Goal: Task Accomplishment & Management: Manage account settings

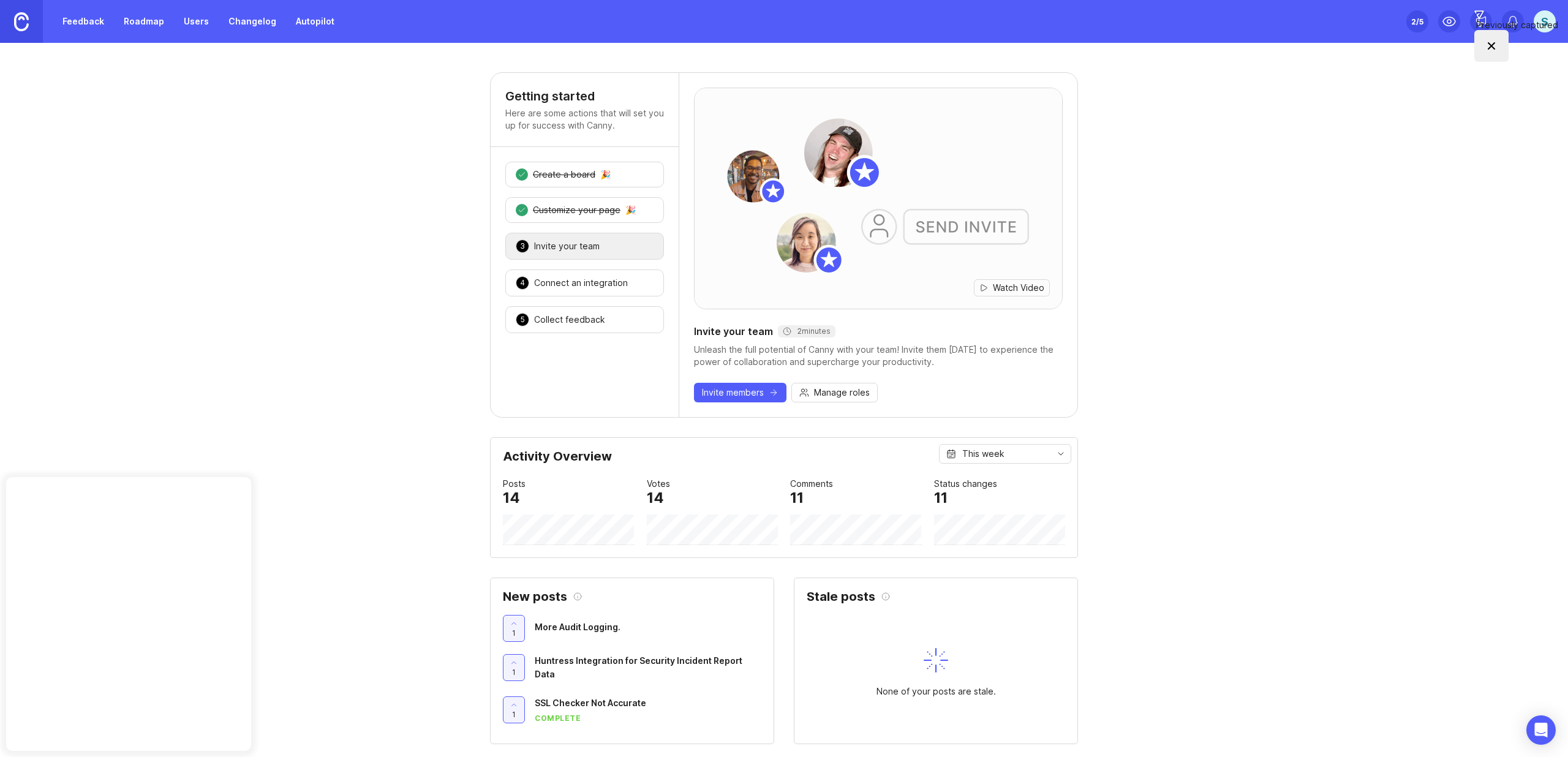
click at [95, 25] on link "Feedback" at bounding box center [83, 21] width 56 height 22
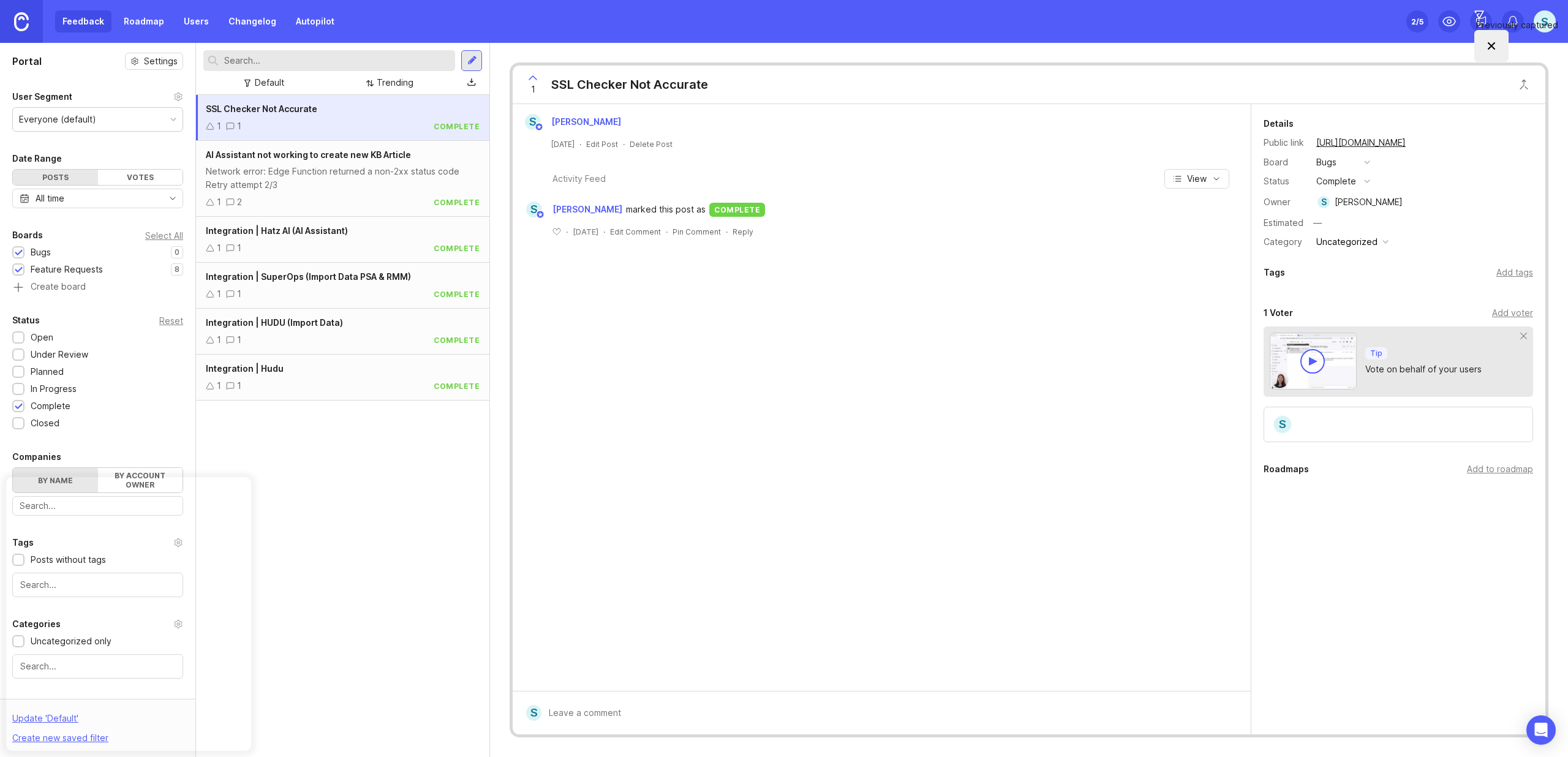
click at [475, 63] on div at bounding box center [472, 61] width 10 height 11
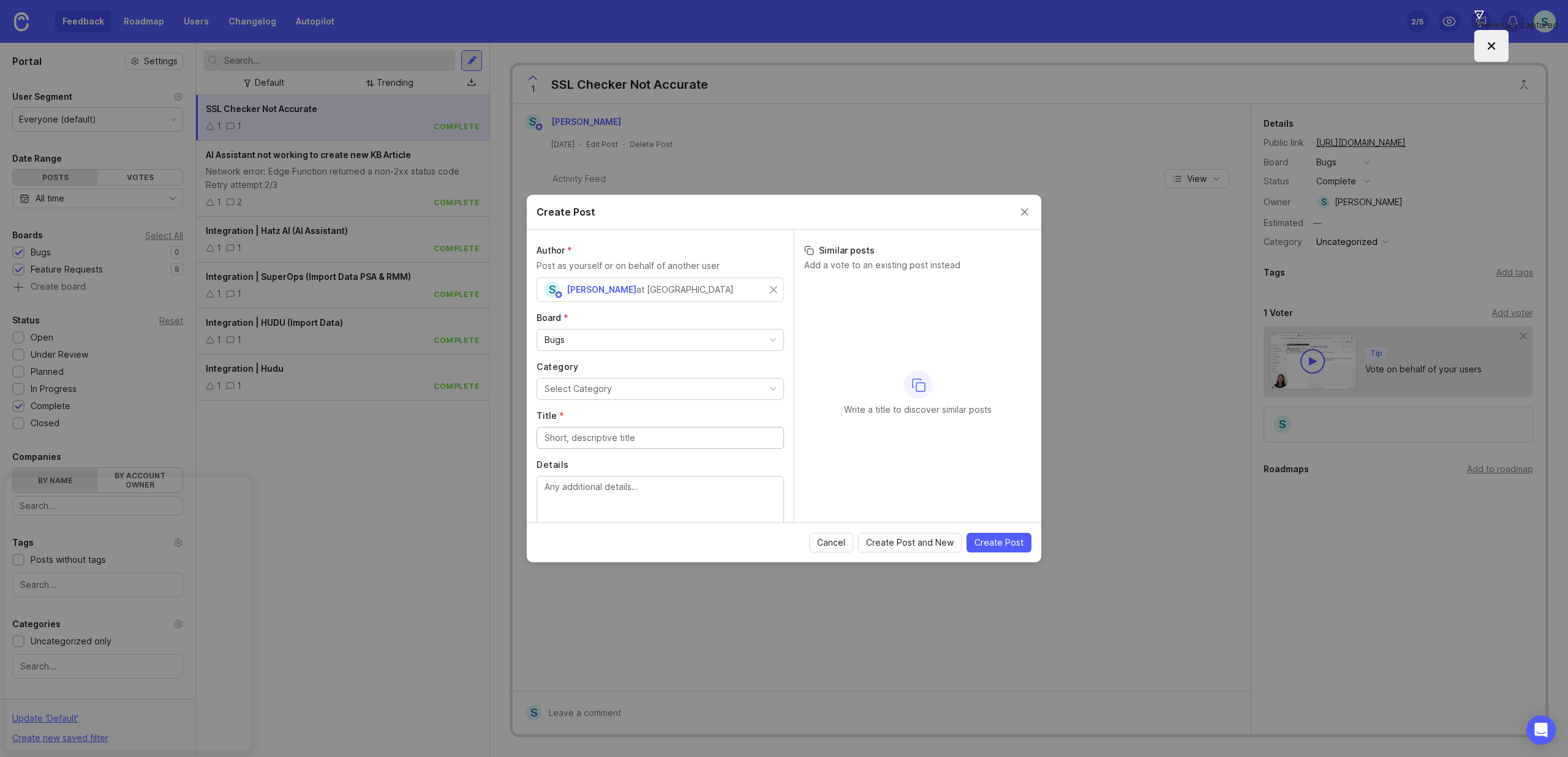
click at [594, 341] on div "Bugs" at bounding box center [660, 340] width 246 height 21
click at [624, 391] on input "Title *" at bounding box center [660, 389] width 232 height 14
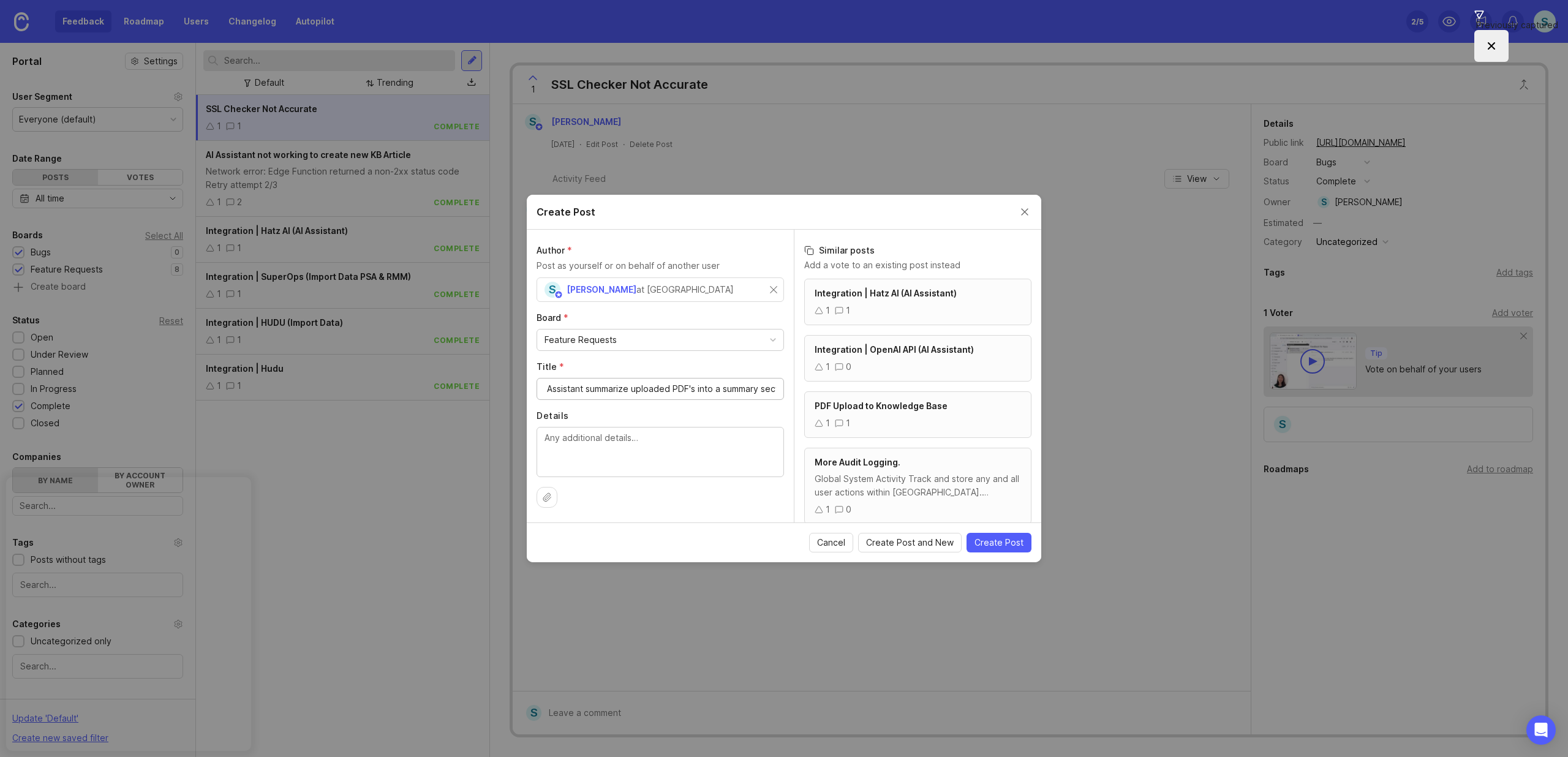
scroll to position [0, 133]
type input "Add the ability to have the AI Assistant summarize uploaded PDF's into a summar…"
click at [977, 544] on span "Create Post" at bounding box center [999, 543] width 49 height 12
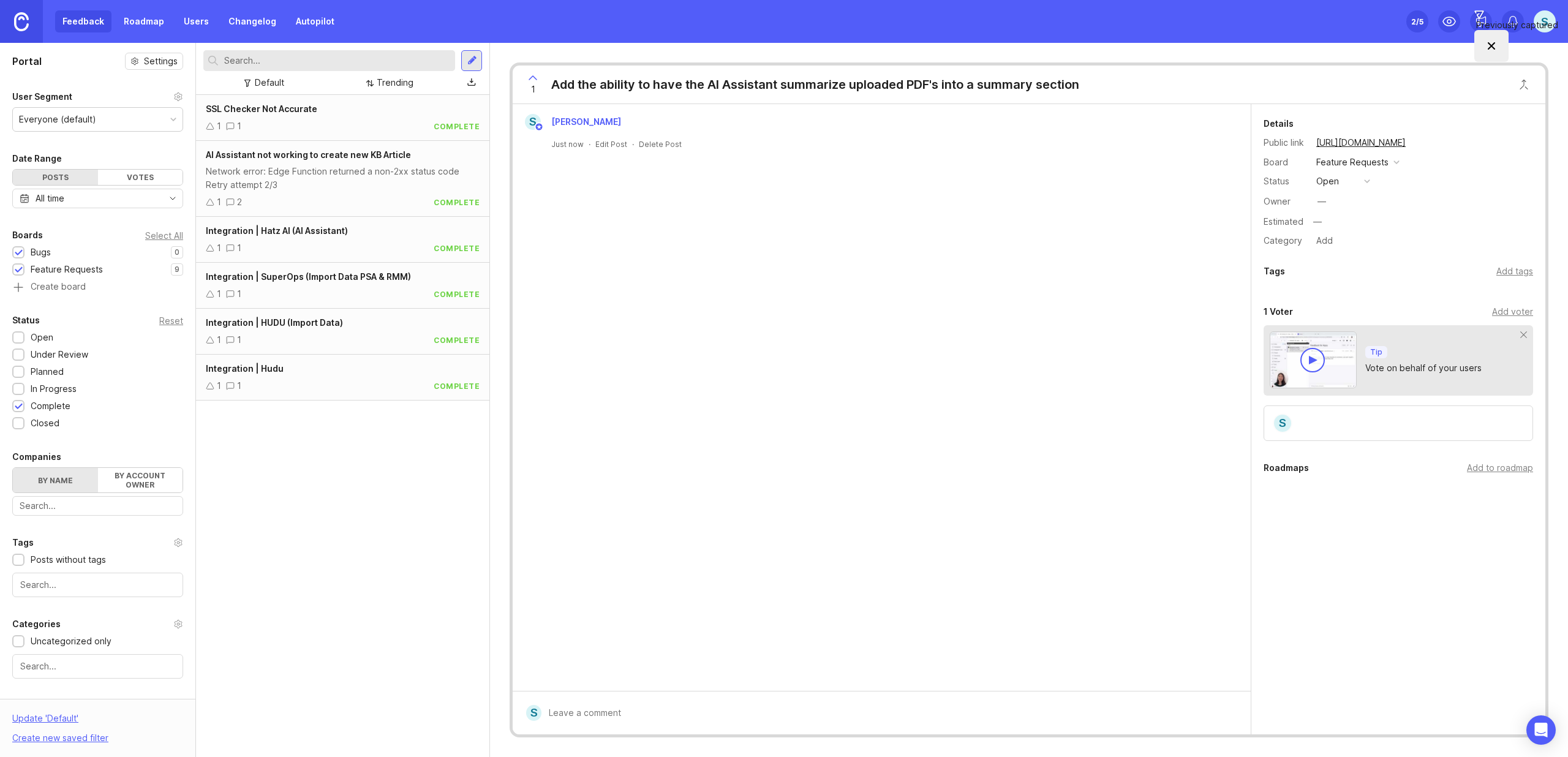
click at [365, 513] on div "SSL Checker Not Accurate 1 1 complete AI Assistant not working to create new KB…" at bounding box center [343, 426] width 293 height 662
click at [814, 450] on div "S [PERSON_NAME] Just now · Edit Post · Delete Post" at bounding box center [881, 397] width 738 height 587
click at [1333, 184] on div "open" at bounding box center [1327, 181] width 23 height 14
click at [1341, 226] on div "under review" at bounding box center [1349, 225] width 62 height 10
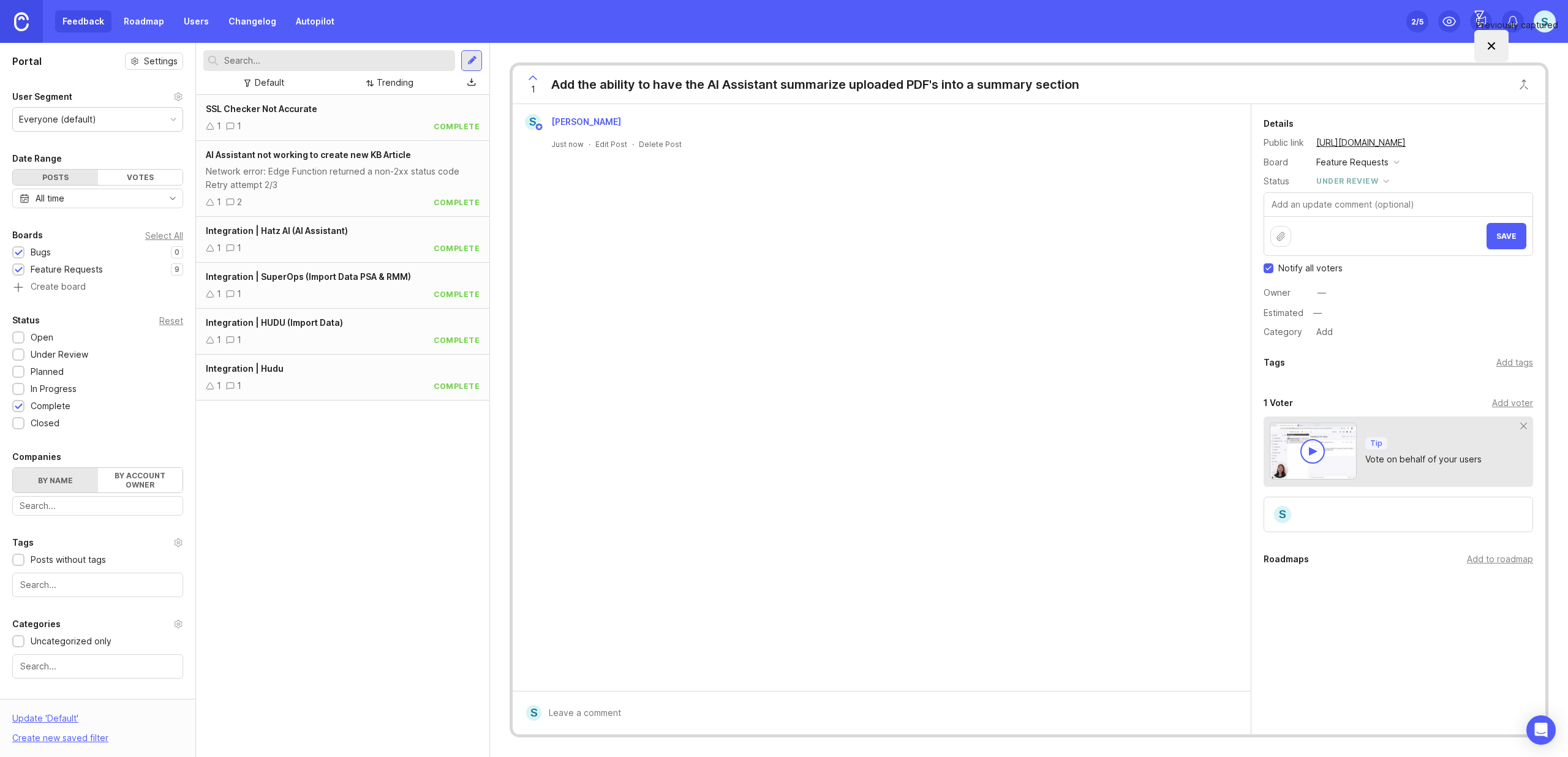
click at [1341, 181] on div "under review" at bounding box center [1347, 181] width 62 height 14
click at [1338, 251] on div "planned" at bounding box center [1338, 248] width 38 height 10
click at [1324, 293] on div "—" at bounding box center [1322, 293] width 9 height 14
click at [1506, 234] on span "Save" at bounding box center [1506, 236] width 21 height 9
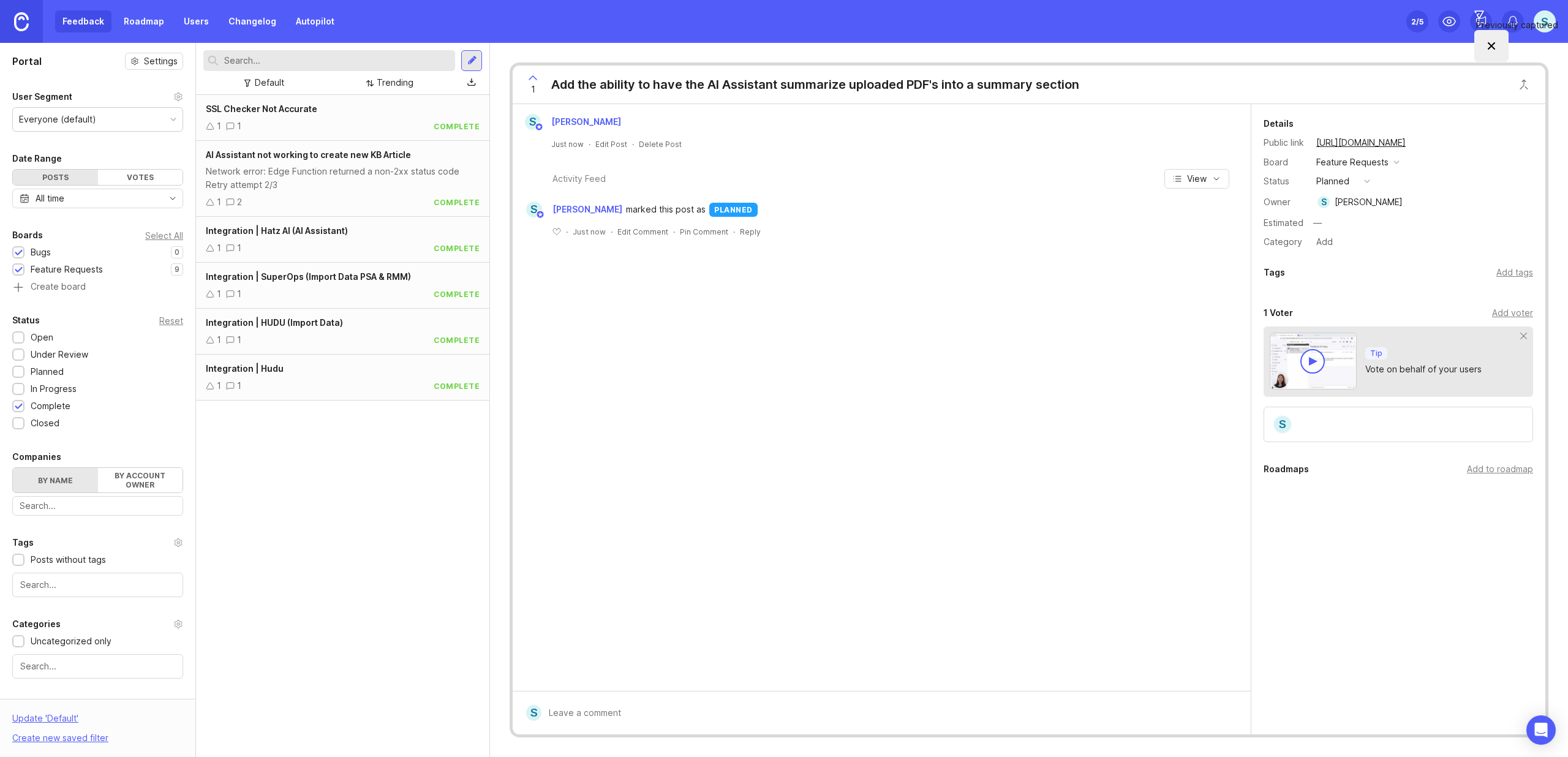
click at [719, 220] on div "﻿ · Just now · Edit Comment · Pin Comment · Reply" at bounding box center [881, 227] width 726 height 20
click at [1444, 23] on icon at bounding box center [1449, 21] width 12 height 9
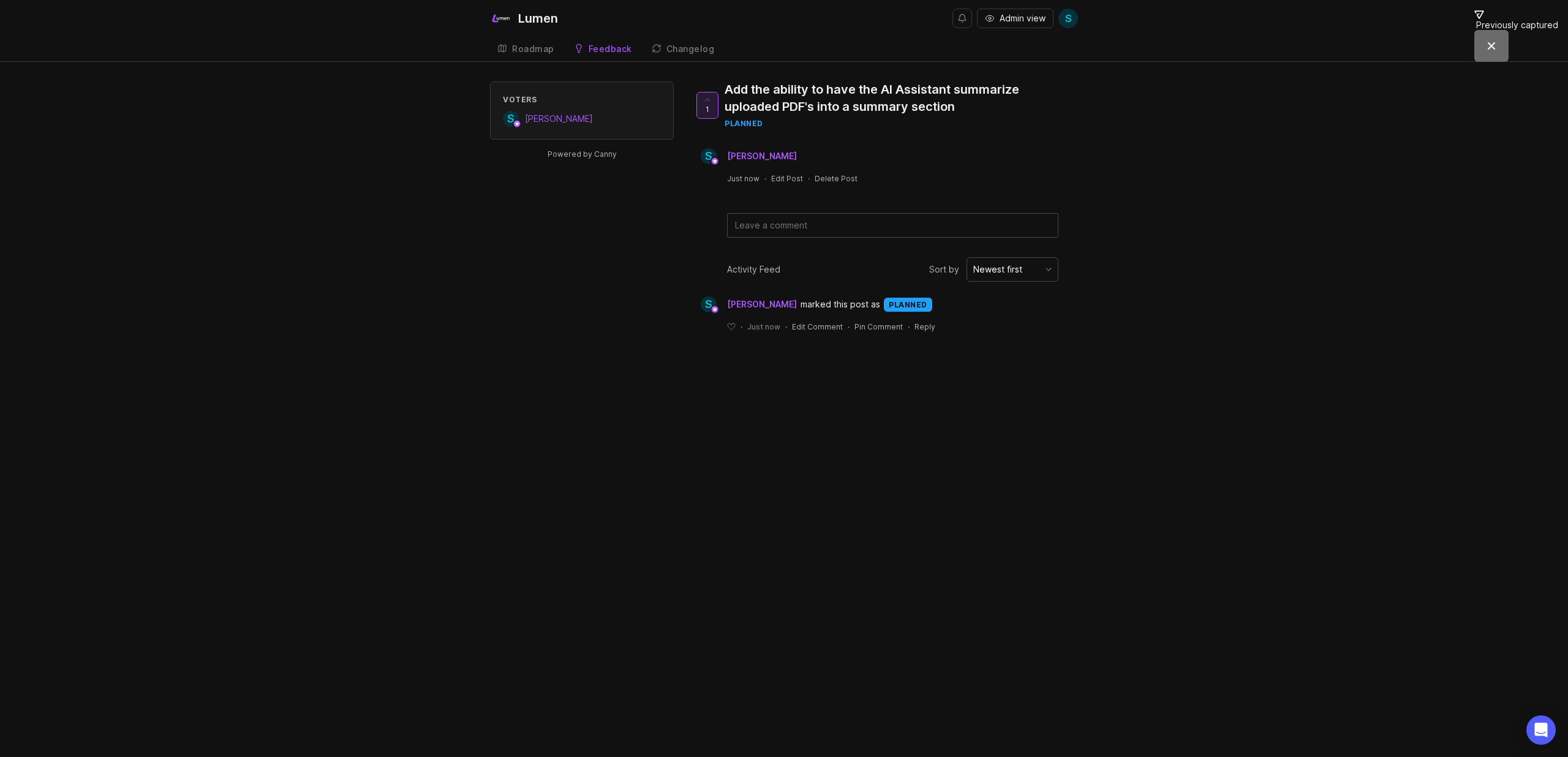
click at [525, 46] on div "Roadmap" at bounding box center [533, 49] width 42 height 9
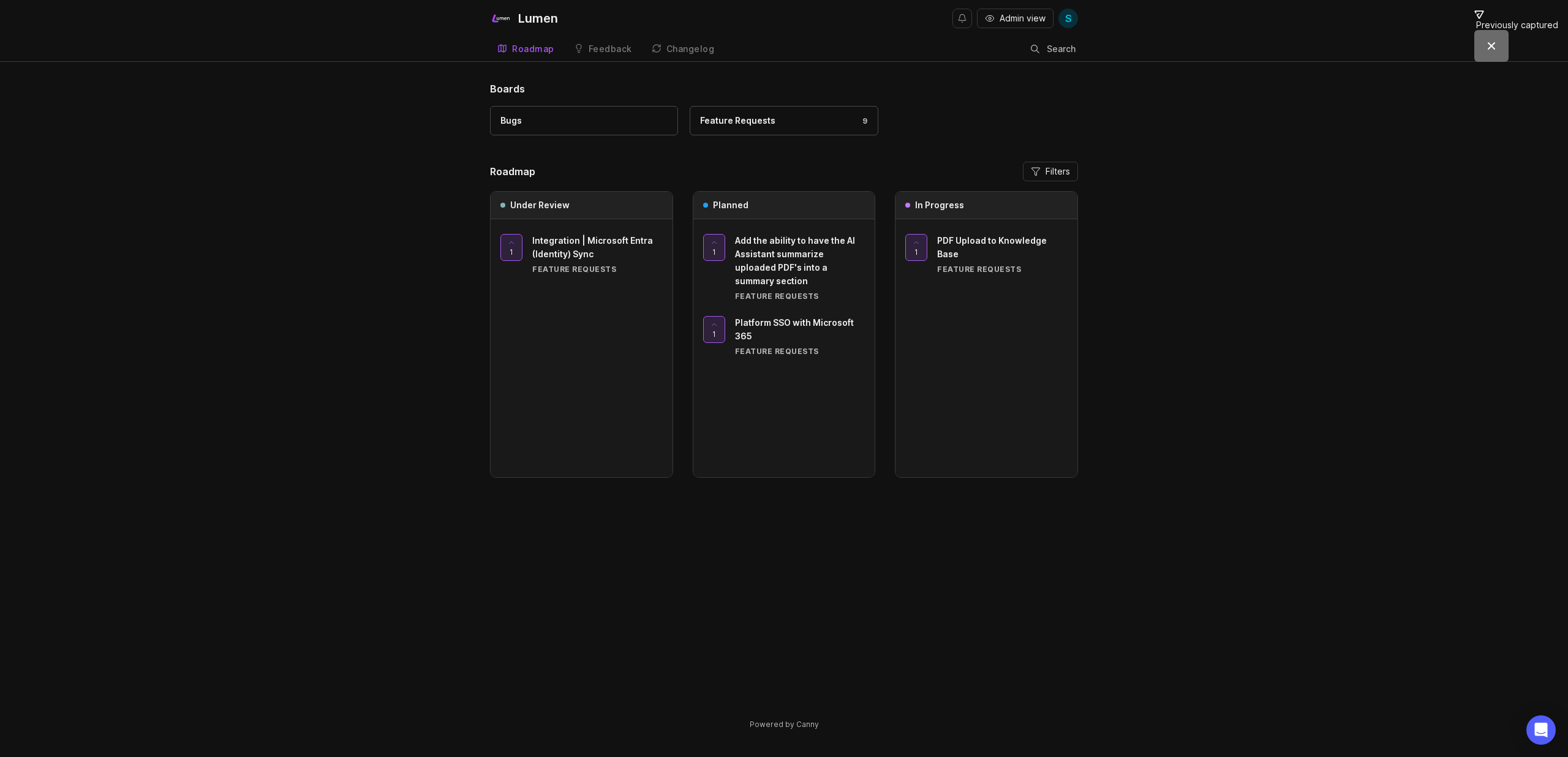
click at [950, 245] on div "PDF Upload to Knowledge Base" at bounding box center [1002, 247] width 131 height 27
click at [1017, 18] on span "Admin view" at bounding box center [1022, 18] width 46 height 12
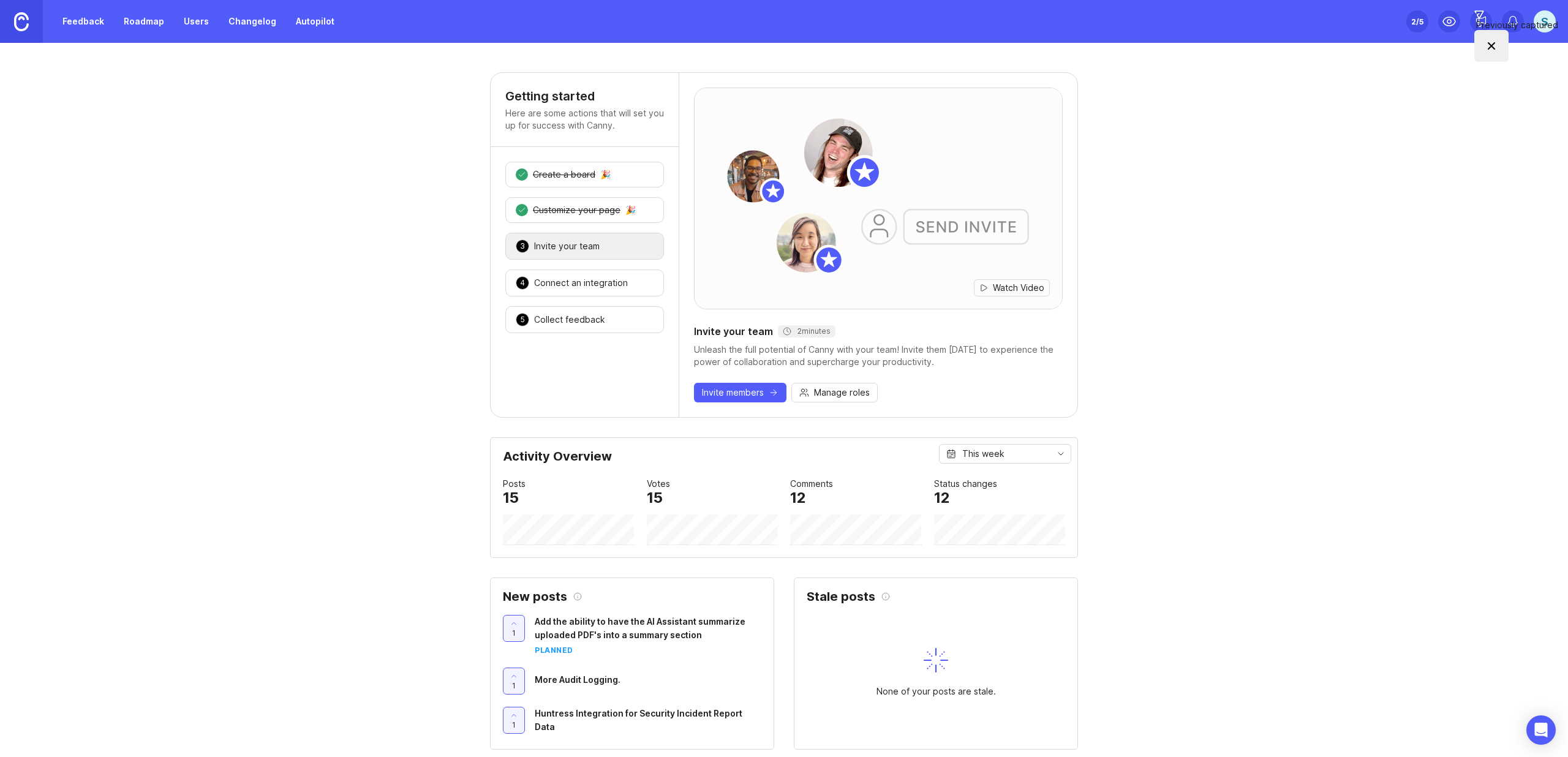
click at [103, 25] on link "Feedback" at bounding box center [83, 21] width 56 height 22
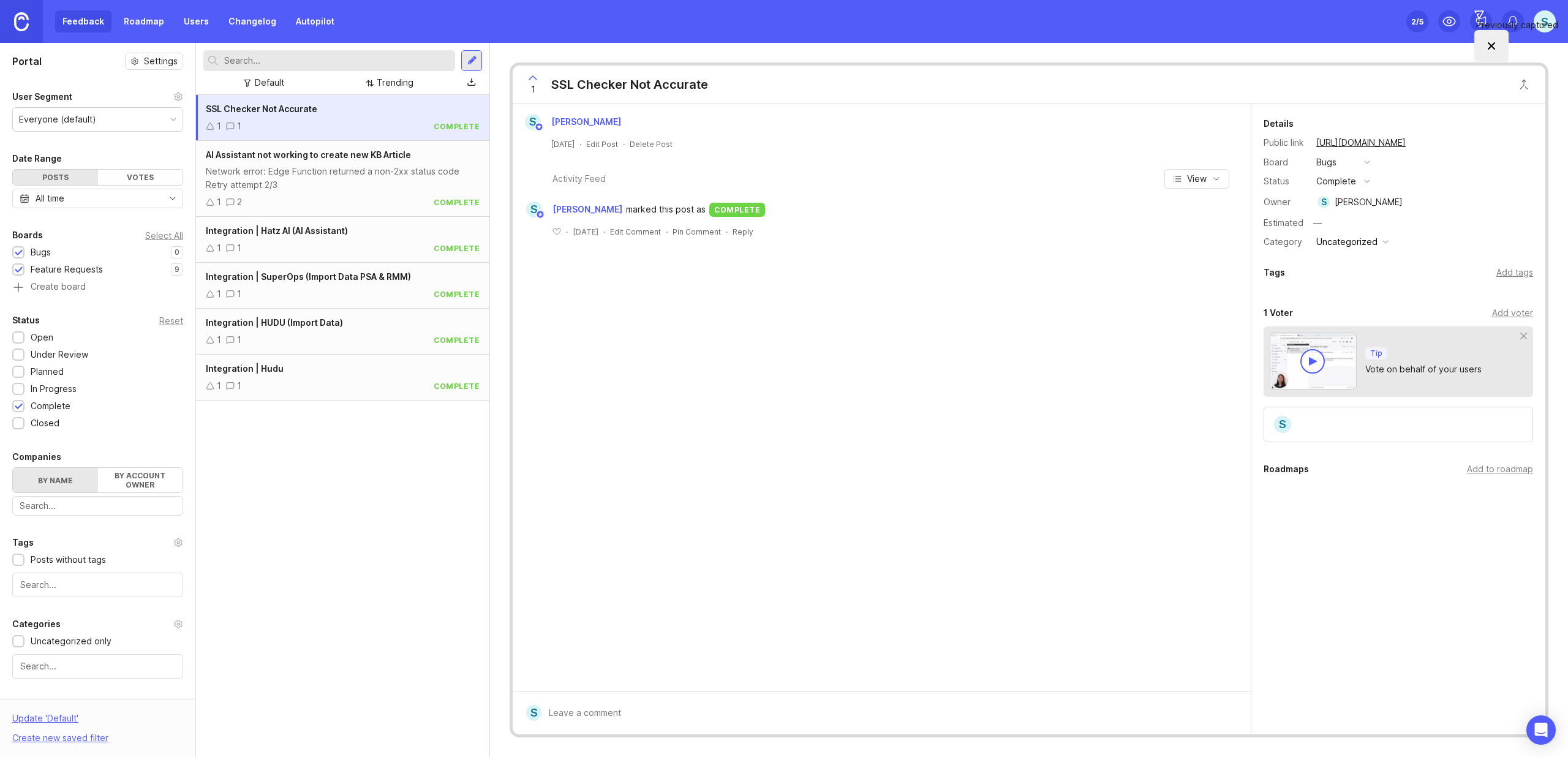
click at [148, 21] on link "Roadmap" at bounding box center [144, 21] width 55 height 22
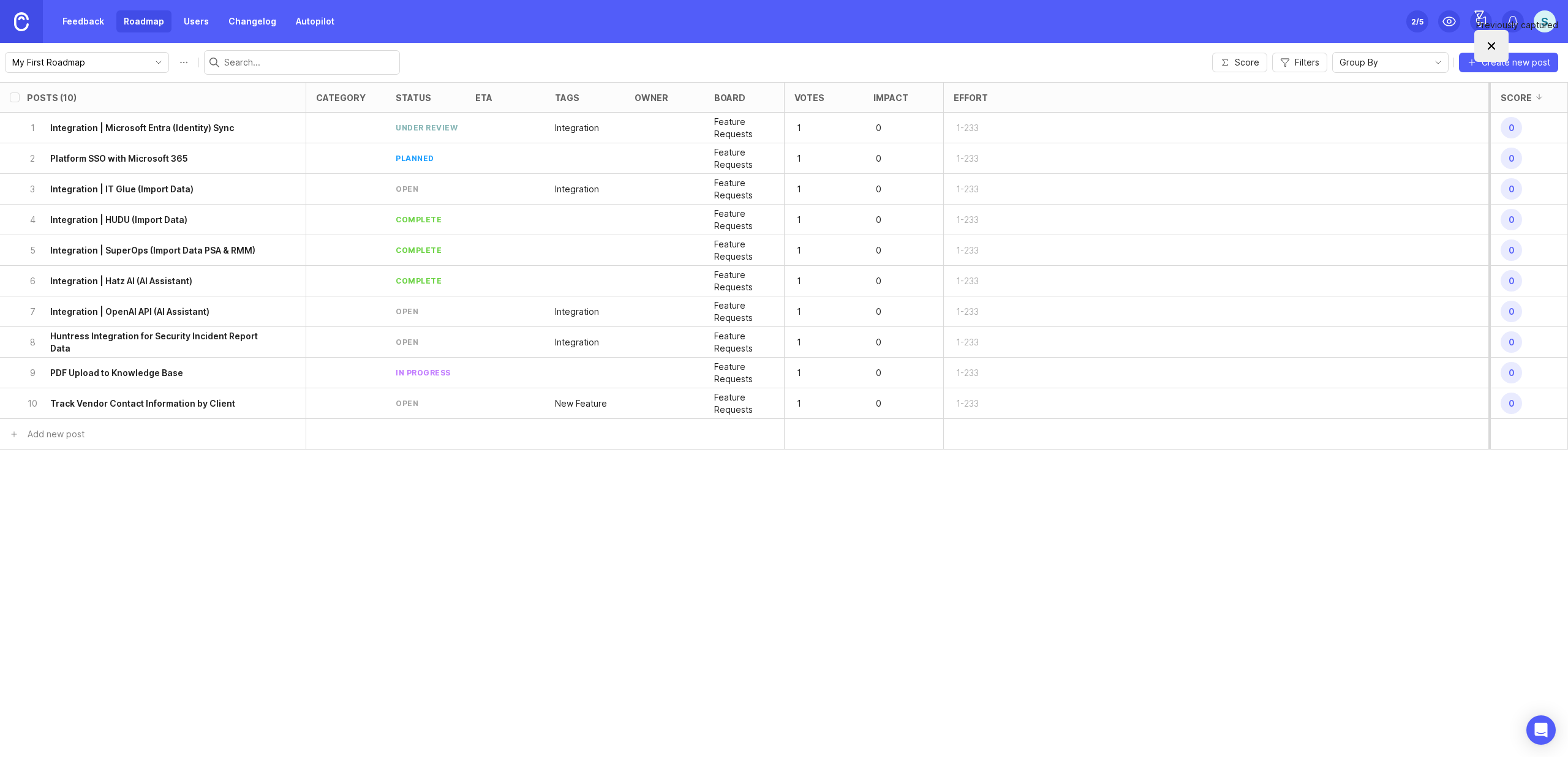
click at [137, 375] on h6 "PDF Upload to Knowledge Base" at bounding box center [116, 373] width 133 height 12
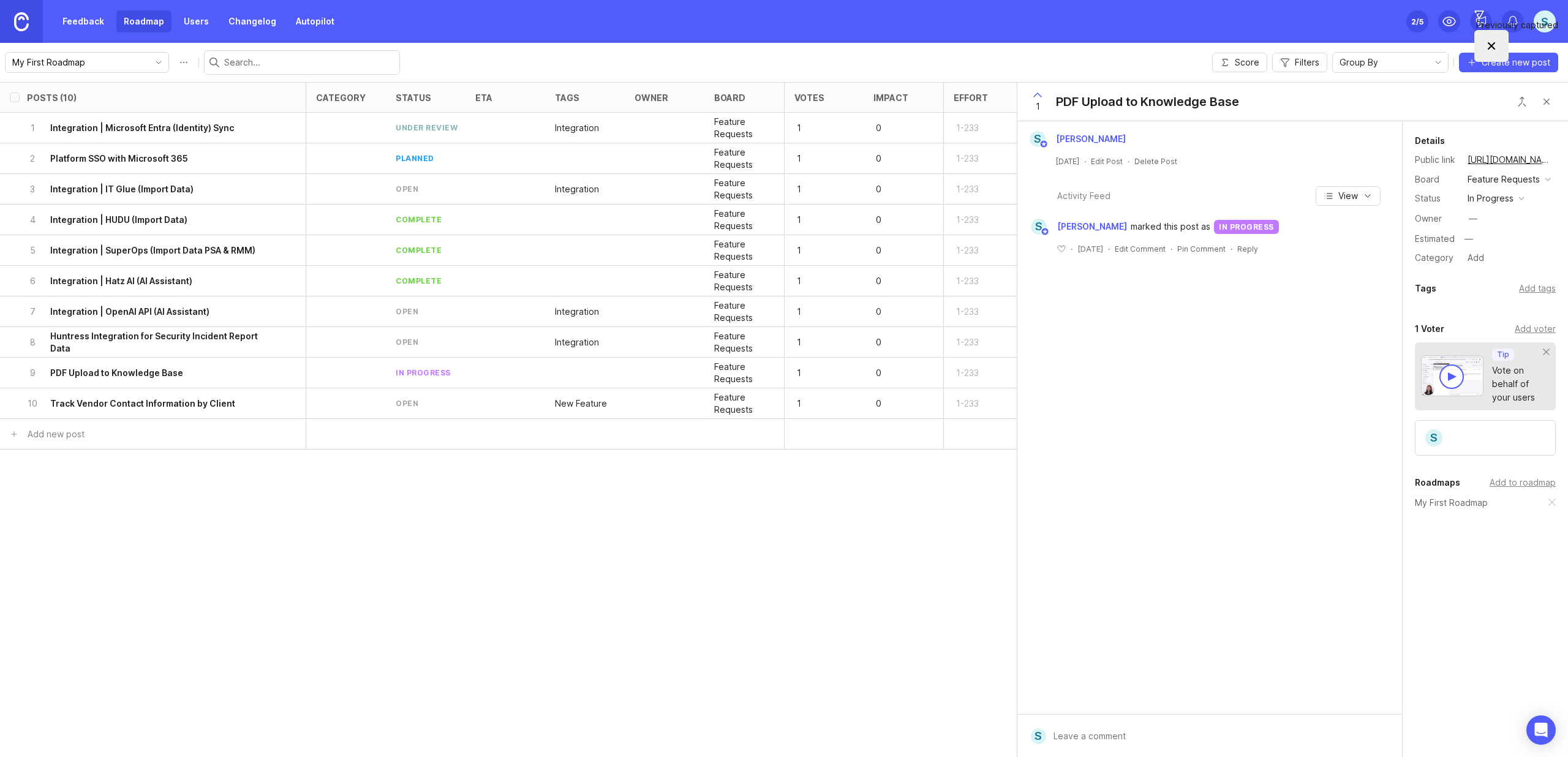
click at [1502, 198] on div "in progress" at bounding box center [1490, 198] width 46 height 14
click at [1491, 308] on div "complete" at bounding box center [1493, 310] width 46 height 10
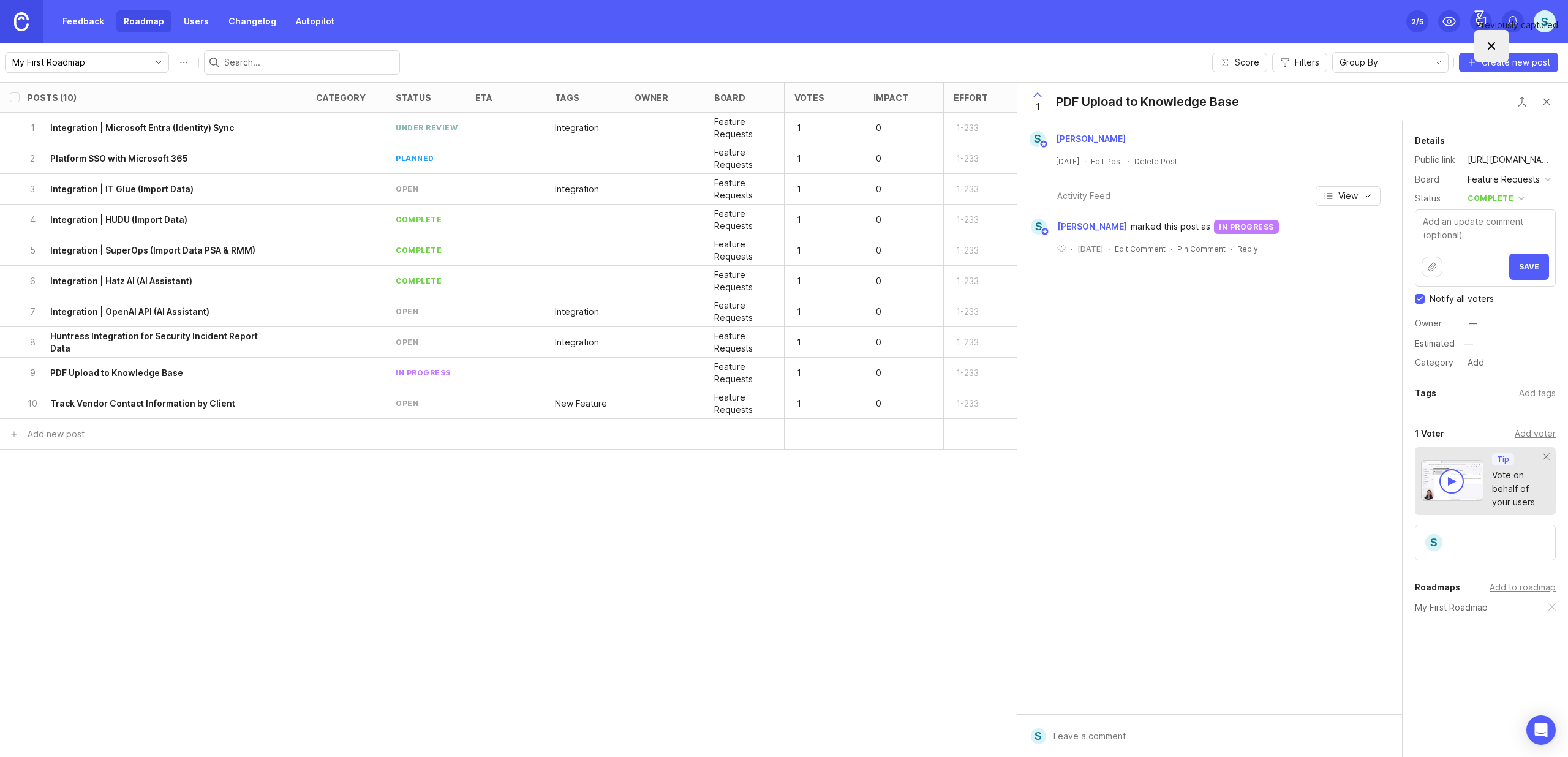
click at [1526, 265] on span "Save" at bounding box center [1529, 266] width 21 height 9
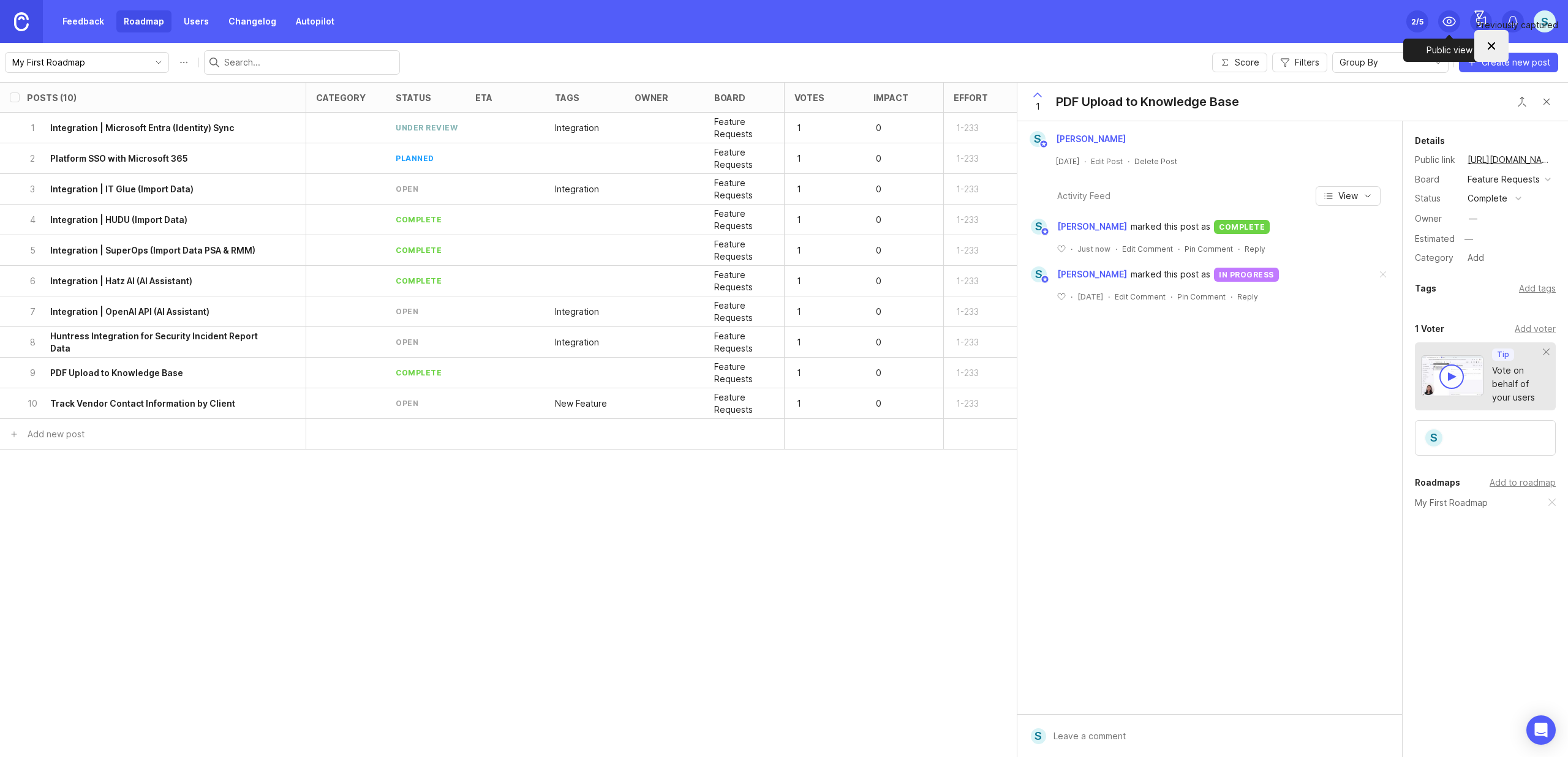
click at [1450, 21] on icon at bounding box center [1448, 21] width 14 height 14
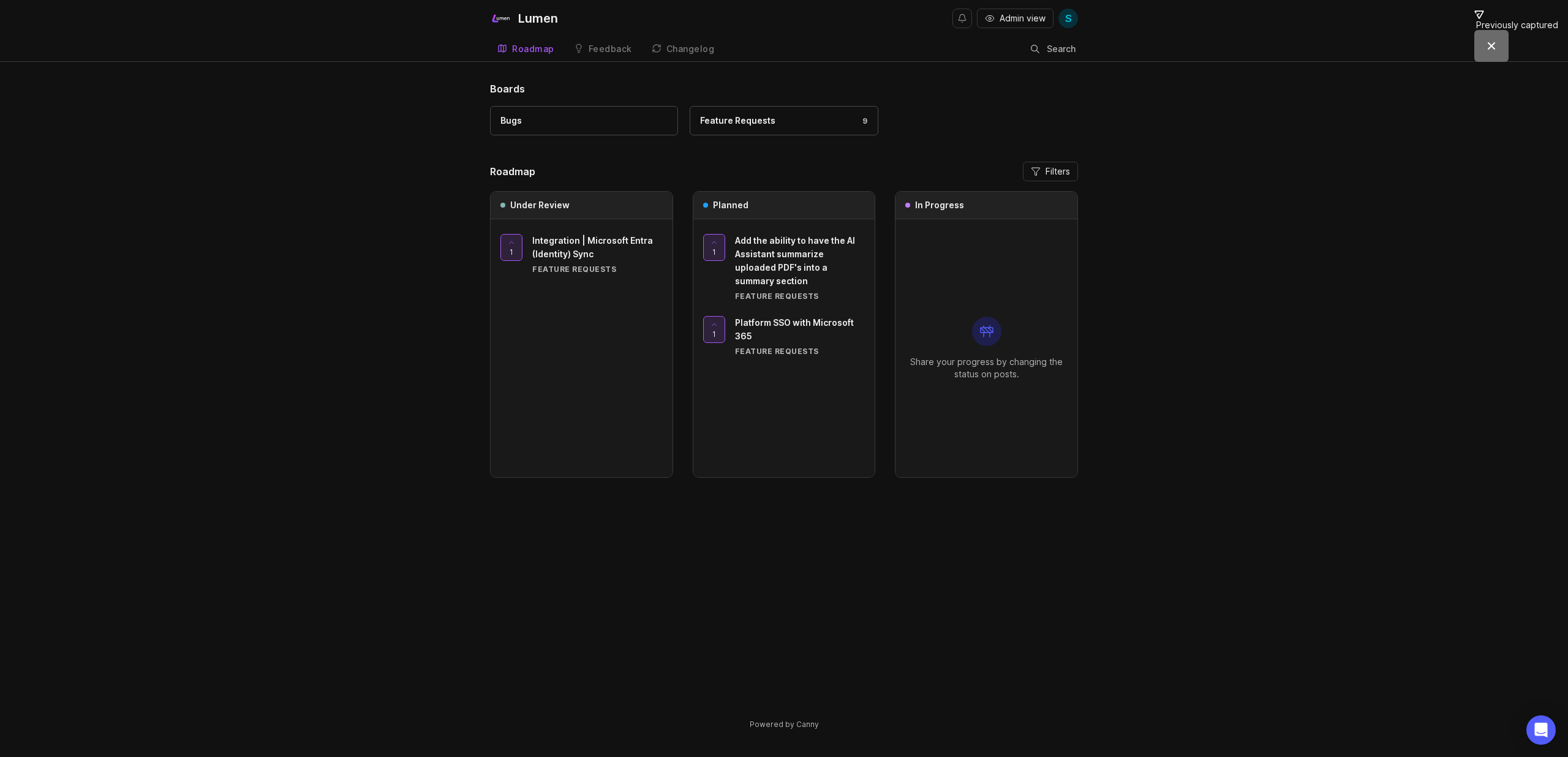
click at [1003, 14] on span "Admin view" at bounding box center [1022, 18] width 46 height 12
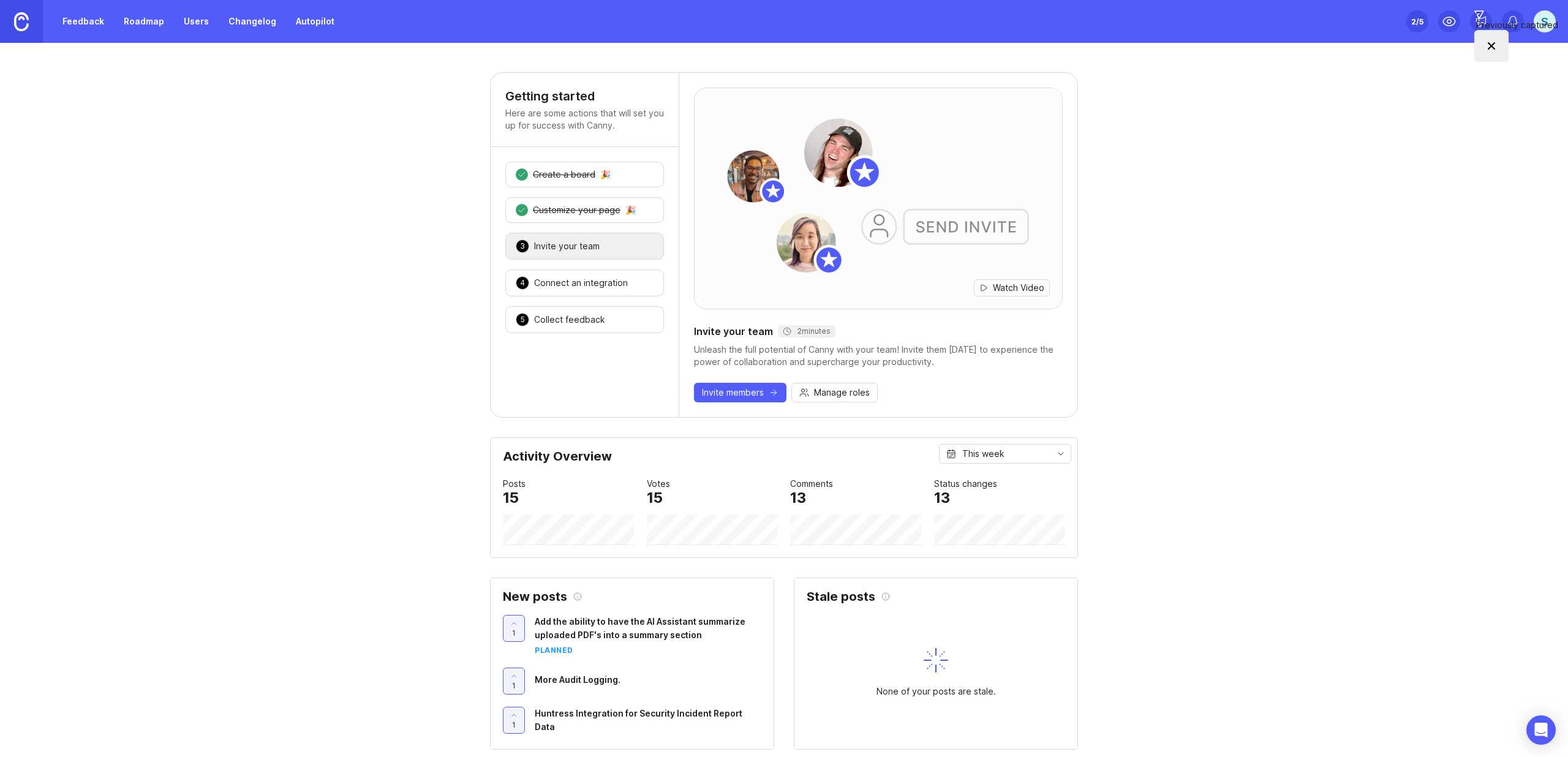
click at [109, 21] on link "Feedback" at bounding box center [83, 21] width 56 height 22
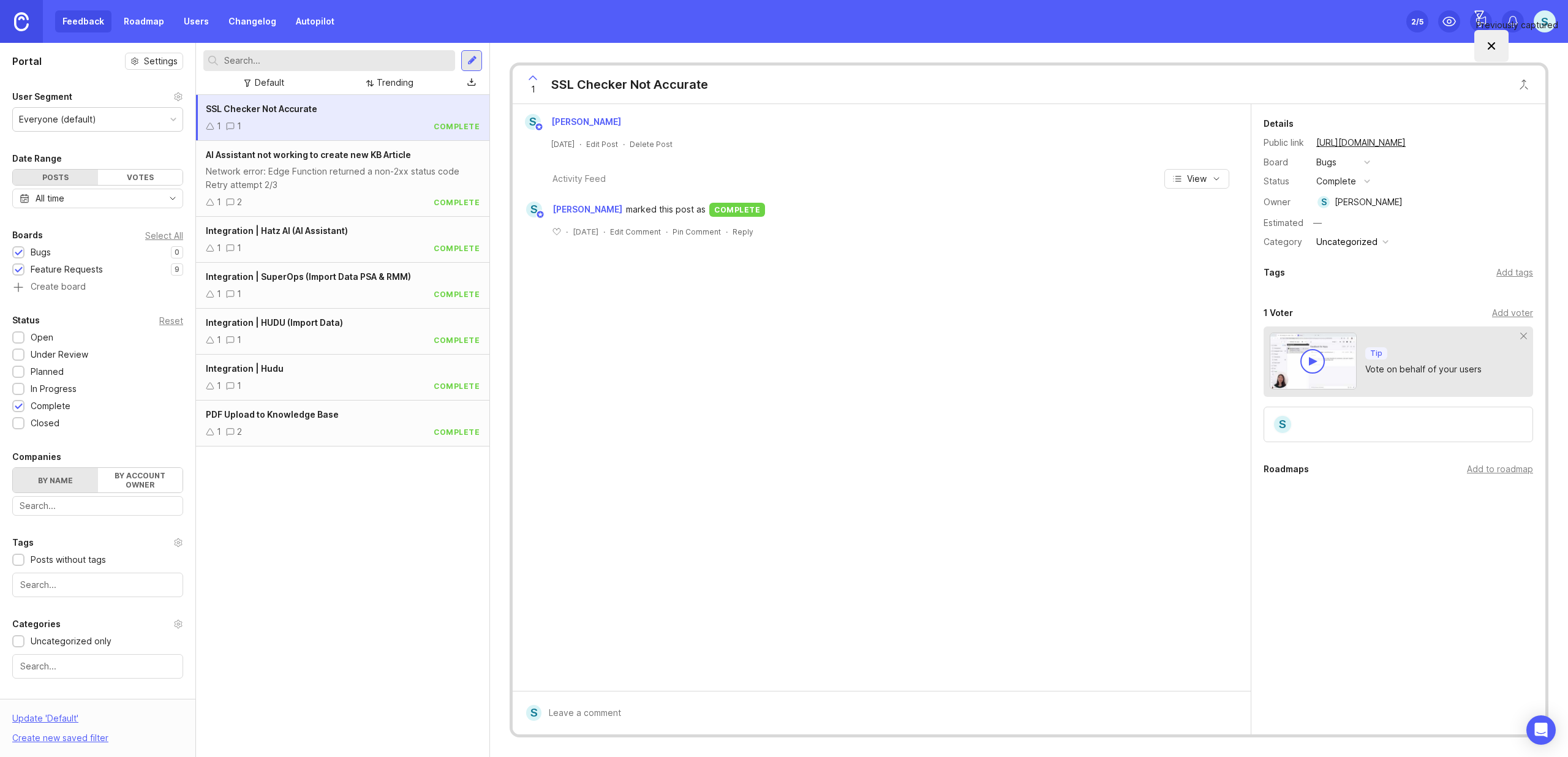
click at [21, 407] on div at bounding box center [18, 406] width 8 height 9
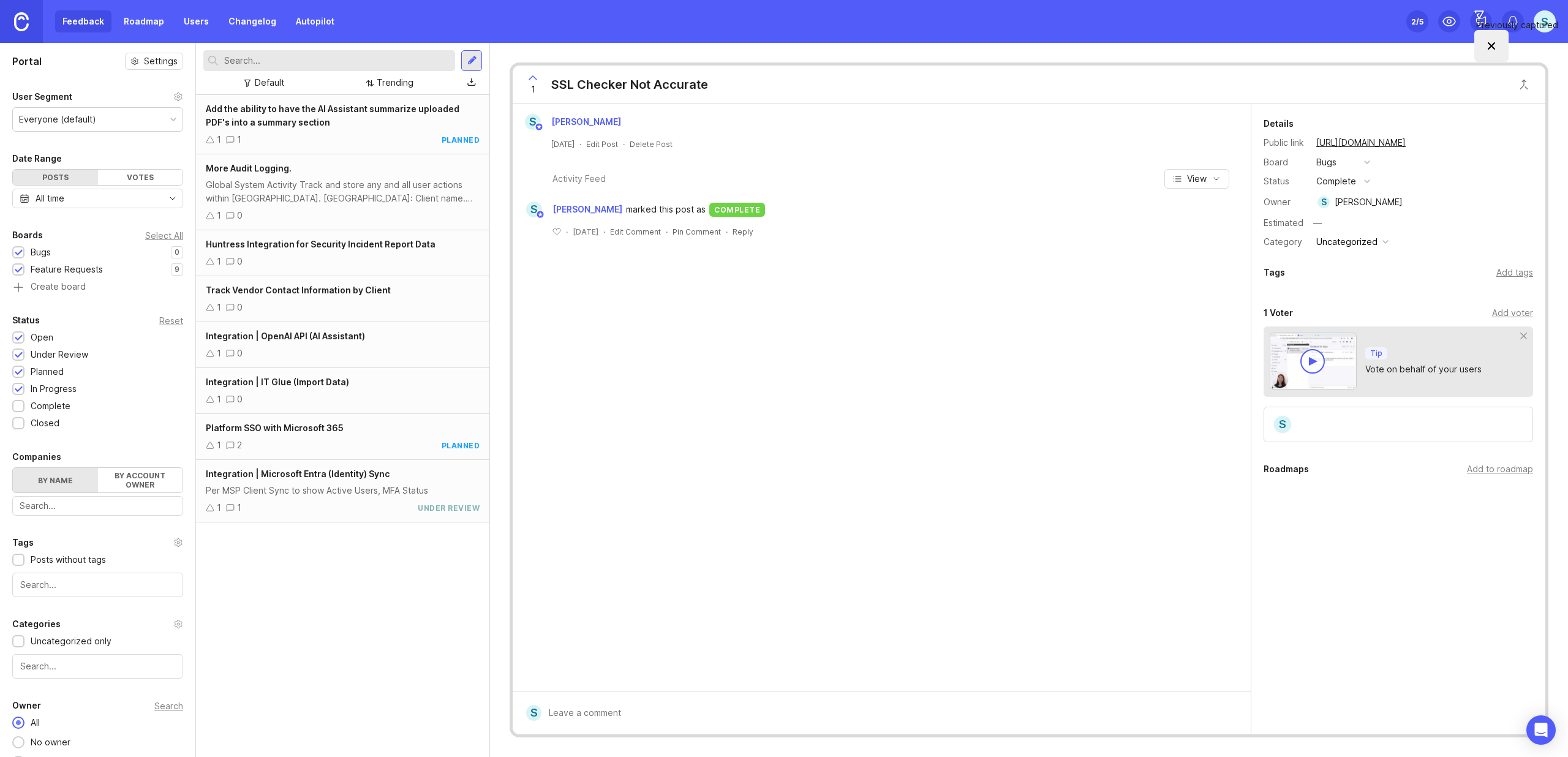
click at [354, 182] on div "Global System Activity Track and store any and all user actions within [GEOGRAP…" at bounding box center [343, 191] width 274 height 27
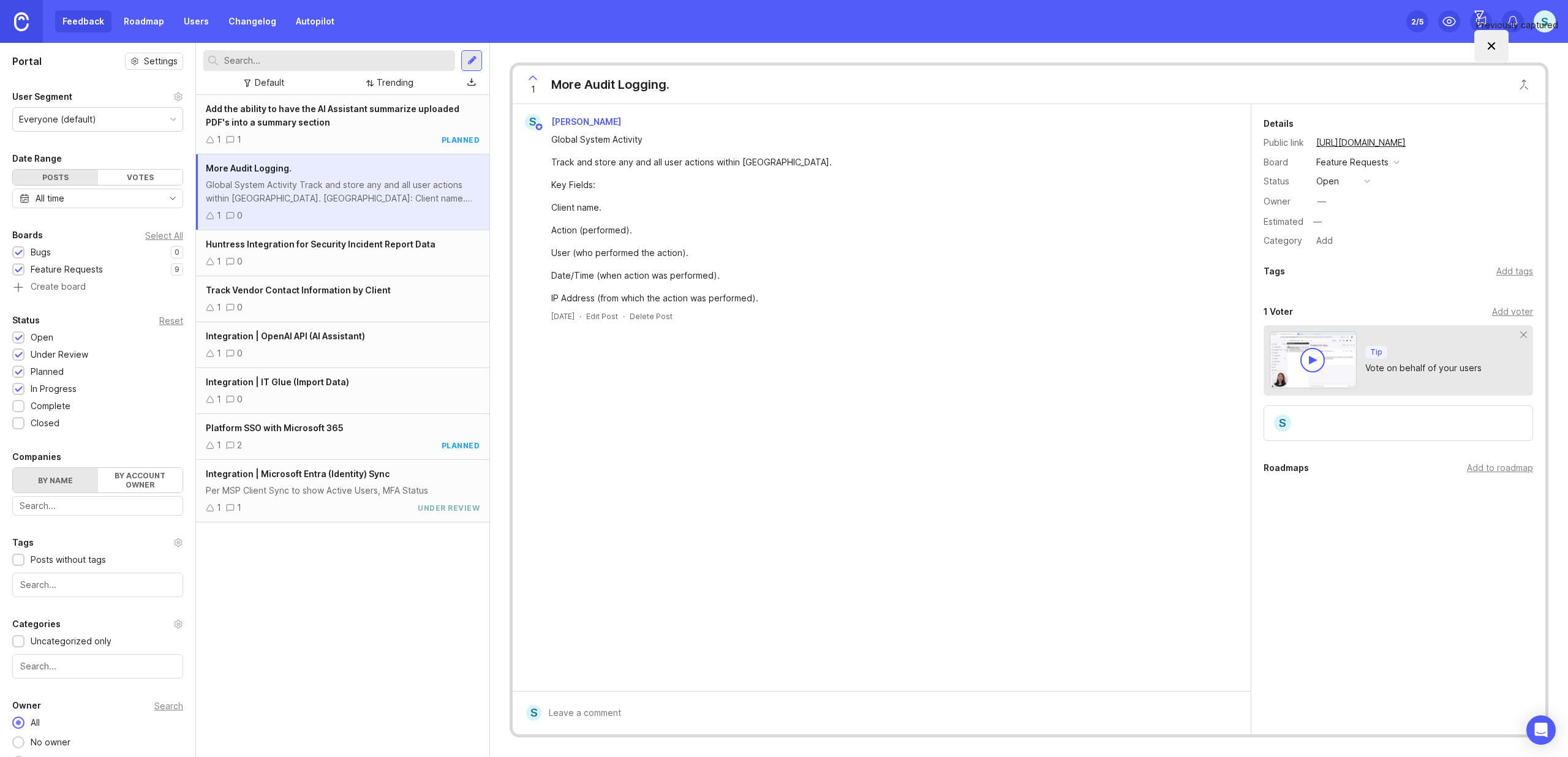
click at [1326, 184] on div "open" at bounding box center [1327, 181] width 23 height 14
click at [1348, 265] on progress "in progress" at bounding box center [1343, 271] width 62 height 23
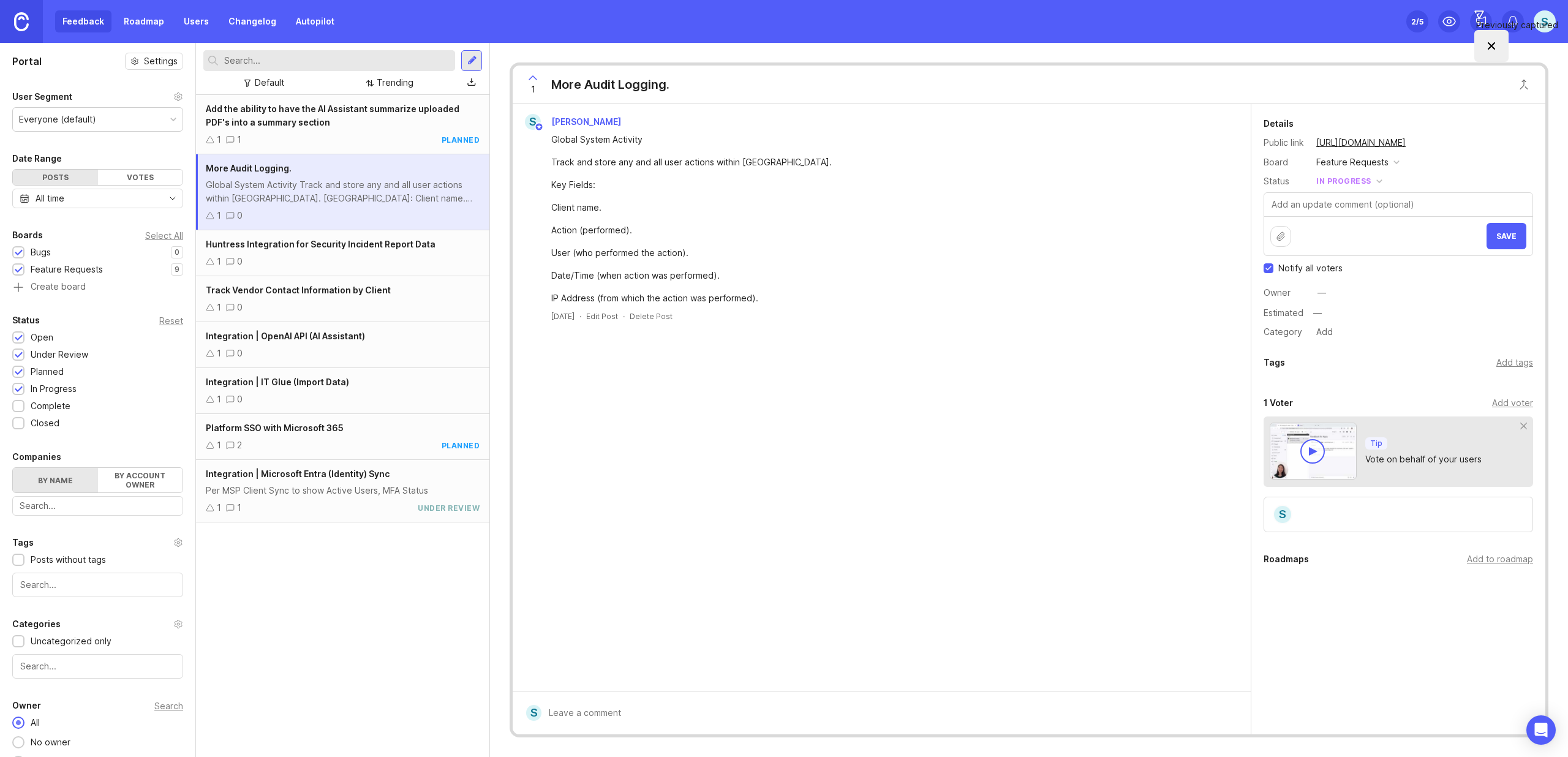
click at [1491, 234] on button "Save" at bounding box center [1506, 236] width 40 height 27
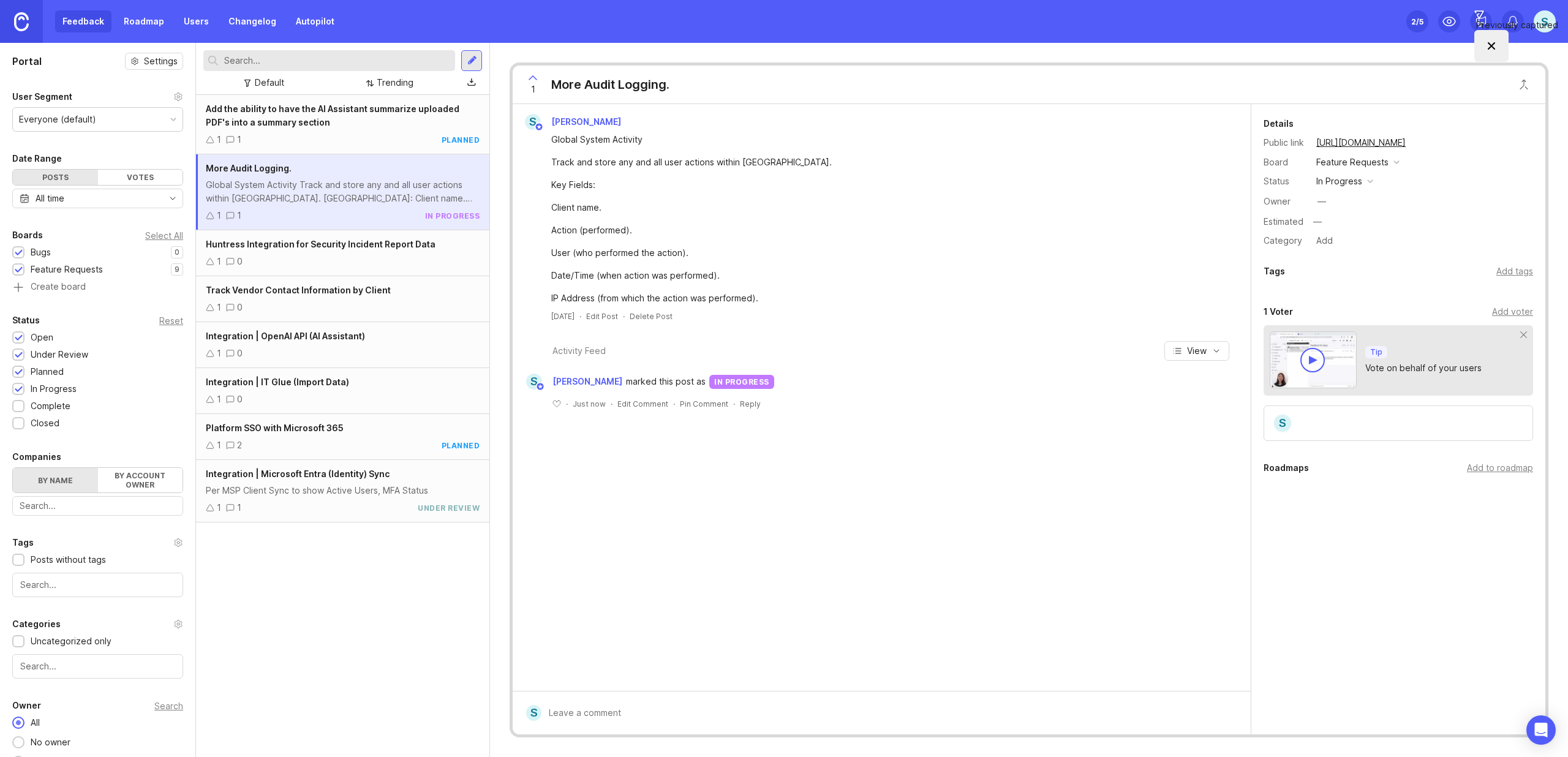
click at [302, 252] on div "Huntress Integration for Security Incident Report Data 1 0" at bounding box center [343, 253] width 293 height 46
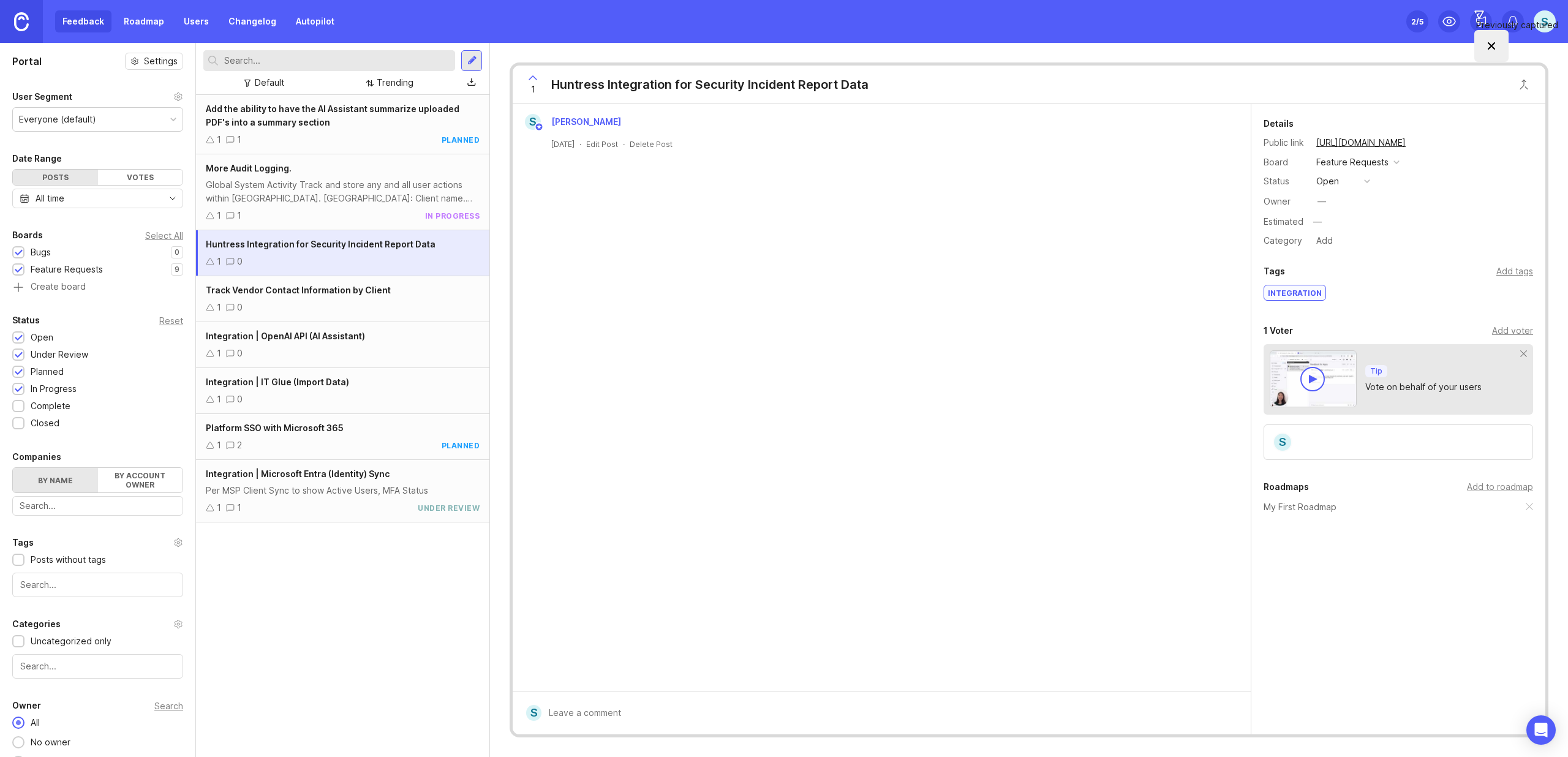
click at [1340, 185] on button "open" at bounding box center [1343, 181] width 62 height 16
click at [1353, 226] on div "under review" at bounding box center [1349, 225] width 62 height 10
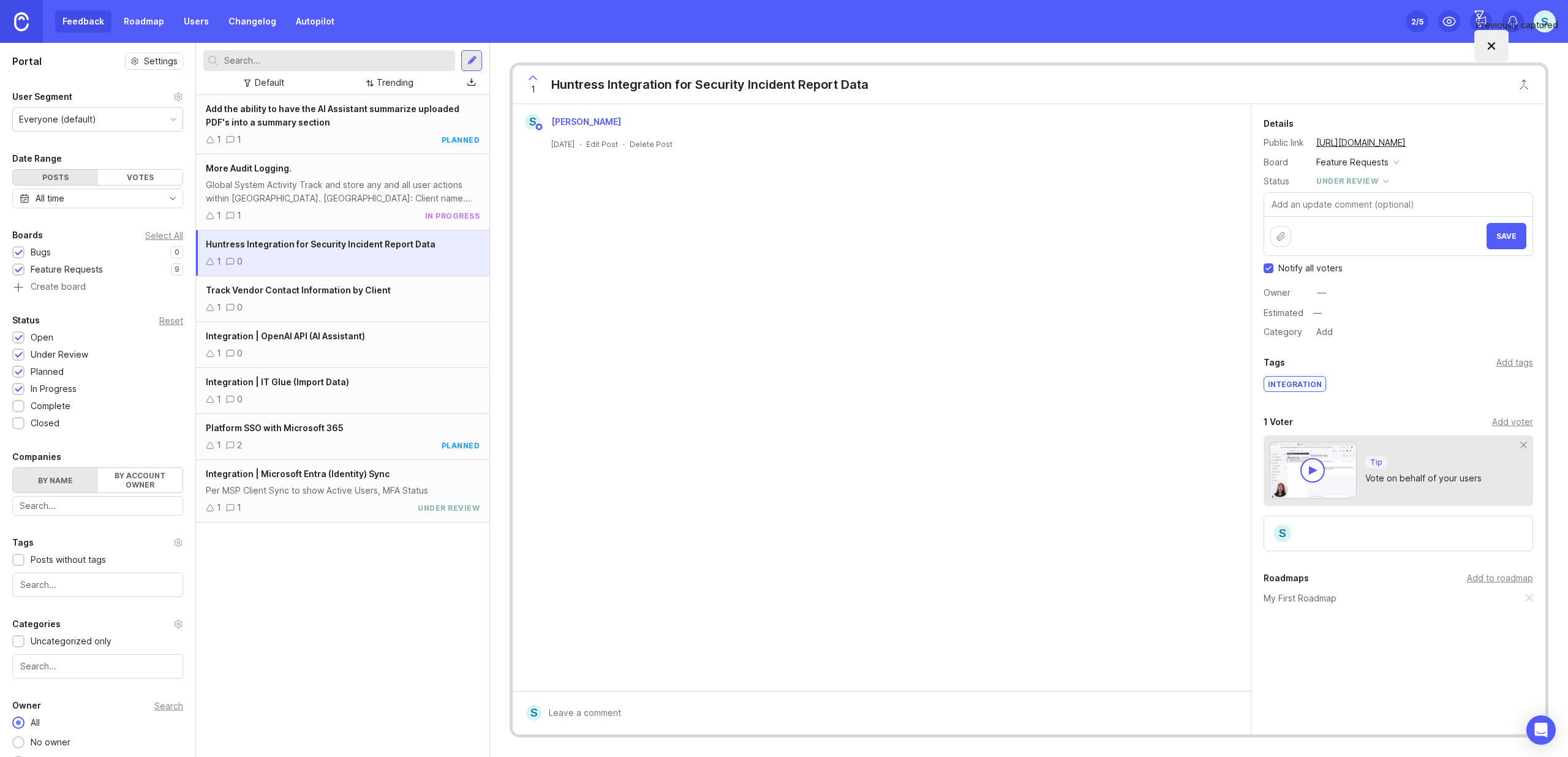
click at [1504, 241] on button "Save" at bounding box center [1506, 236] width 40 height 27
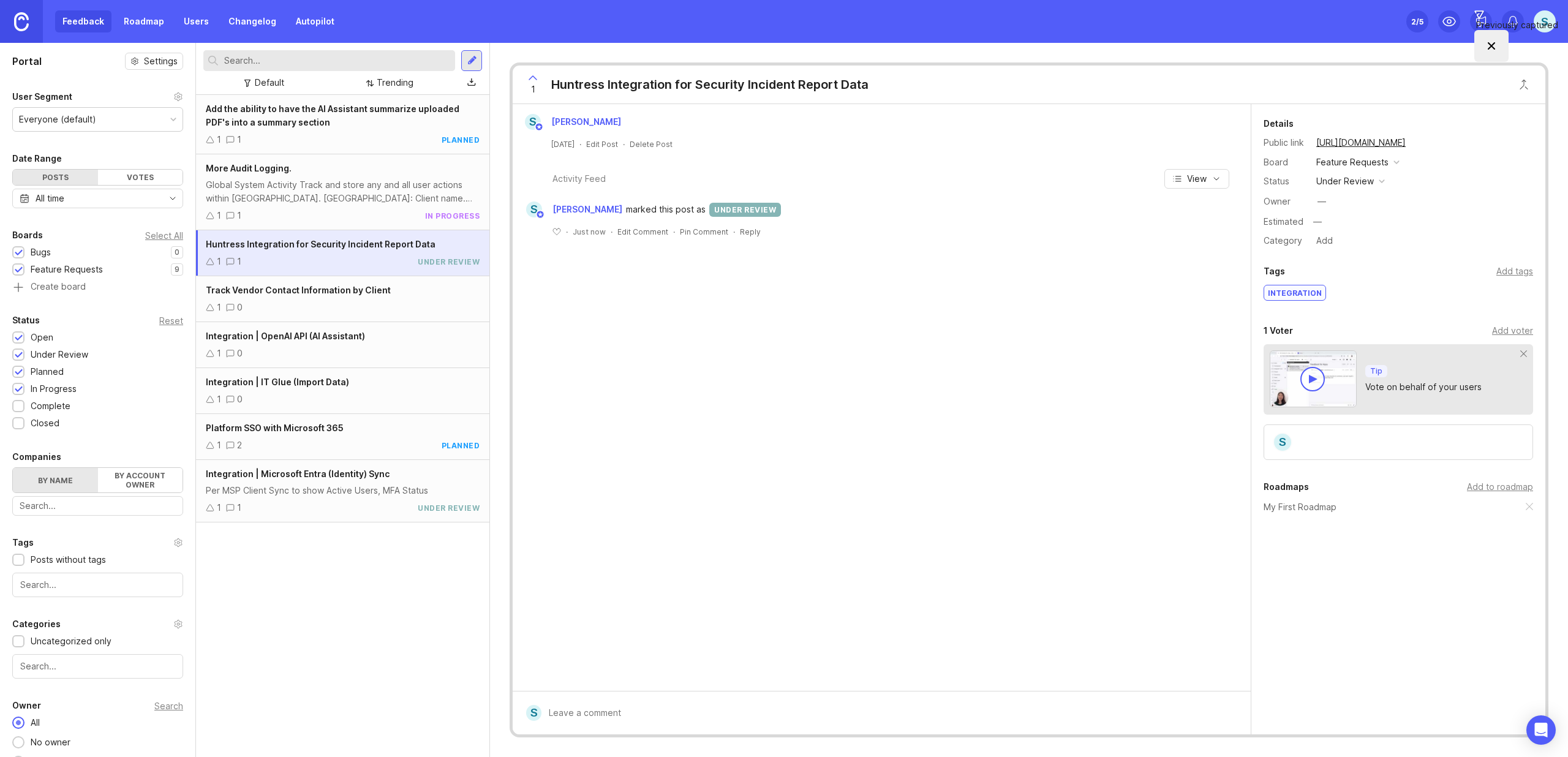
click at [298, 297] on div "Track Vendor Contact Information by Client 1 0" at bounding box center [343, 299] width 293 height 46
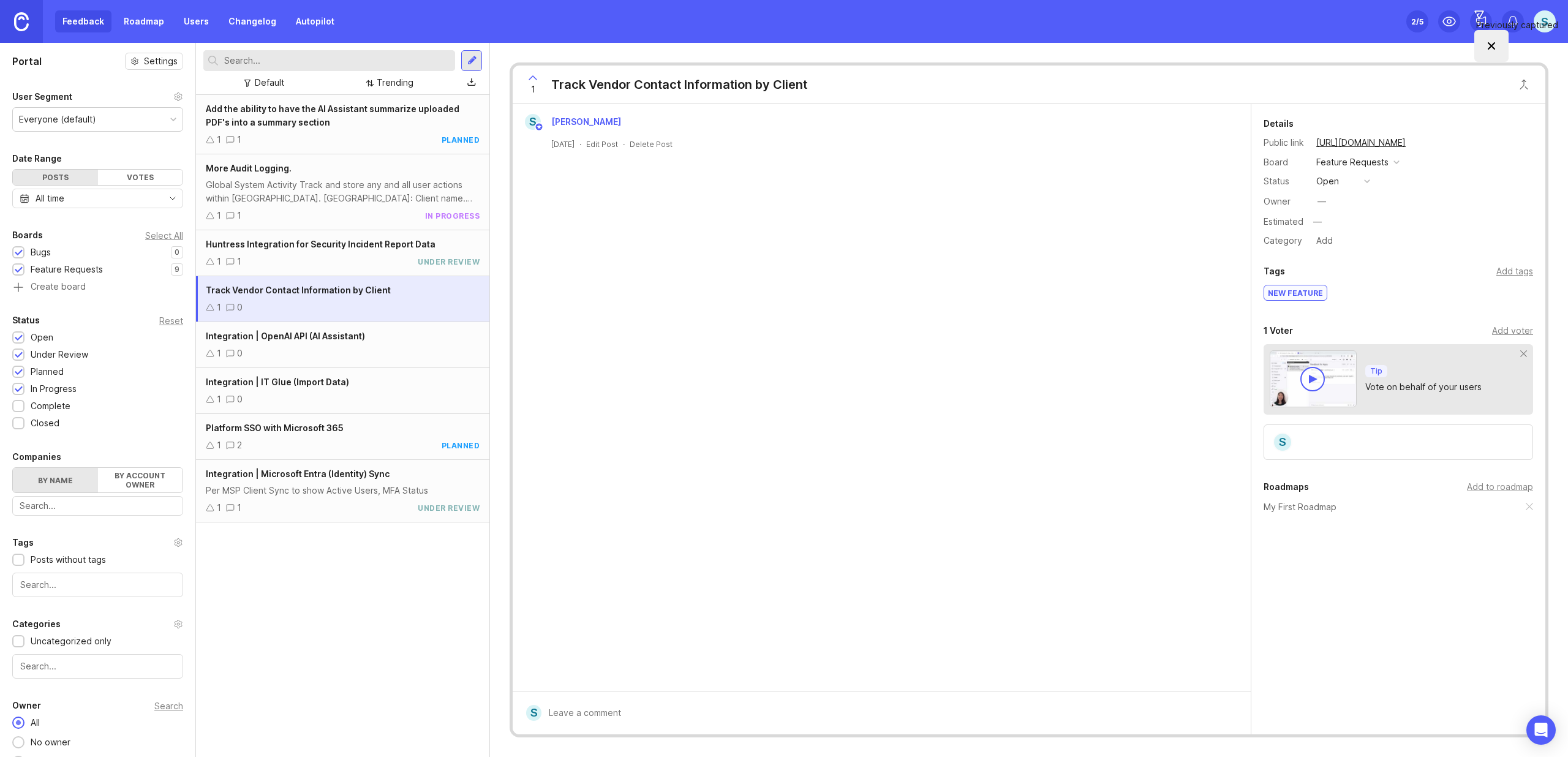
click at [1324, 183] on div "open" at bounding box center [1327, 181] width 23 height 14
click at [1342, 224] on div "under review" at bounding box center [1349, 225] width 62 height 10
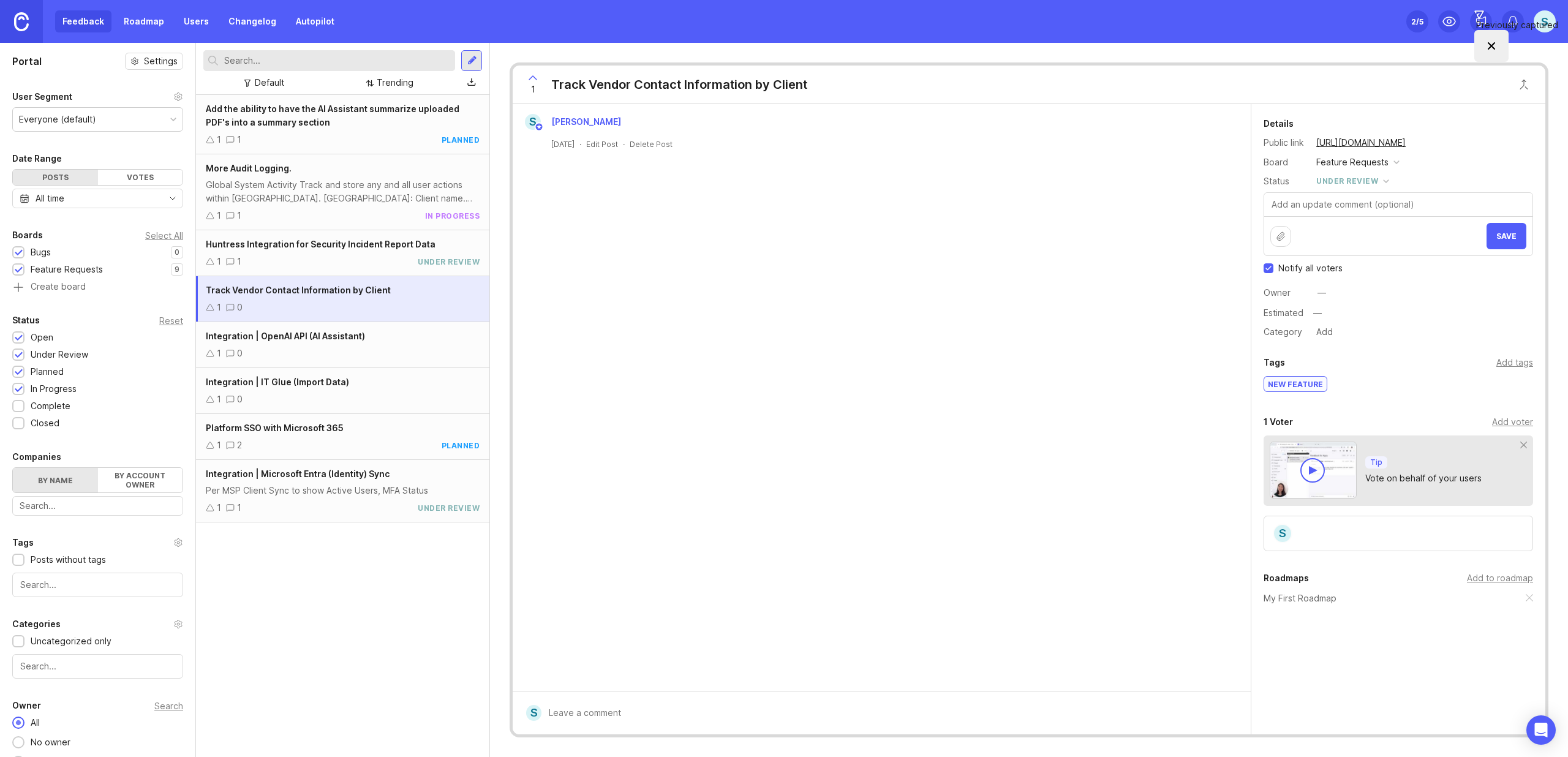
click at [1506, 238] on span "Save" at bounding box center [1506, 236] width 21 height 9
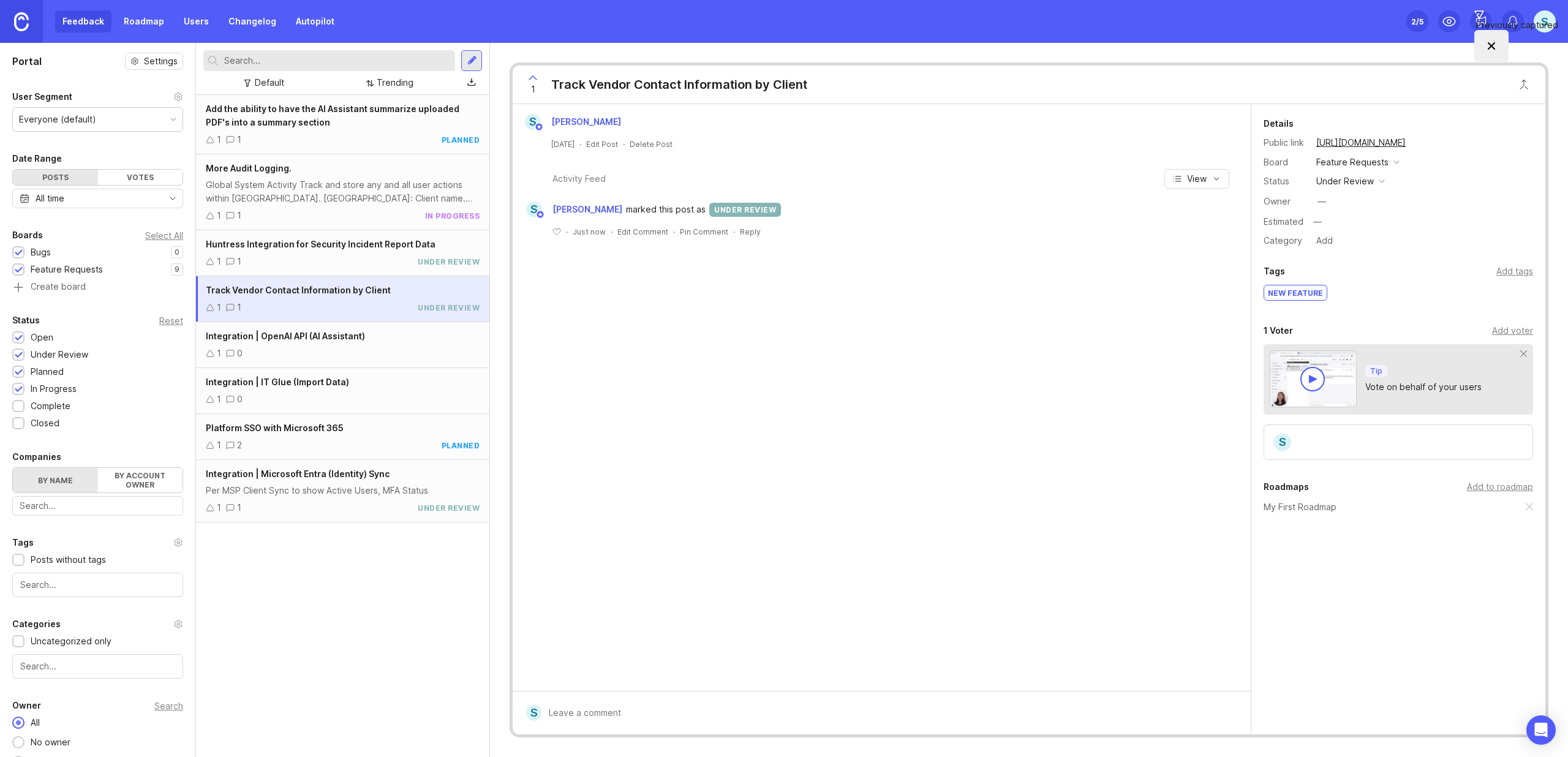
click at [309, 345] on div "Integration | OpenAI API (AI Assistant) 1 0" at bounding box center [343, 345] width 293 height 46
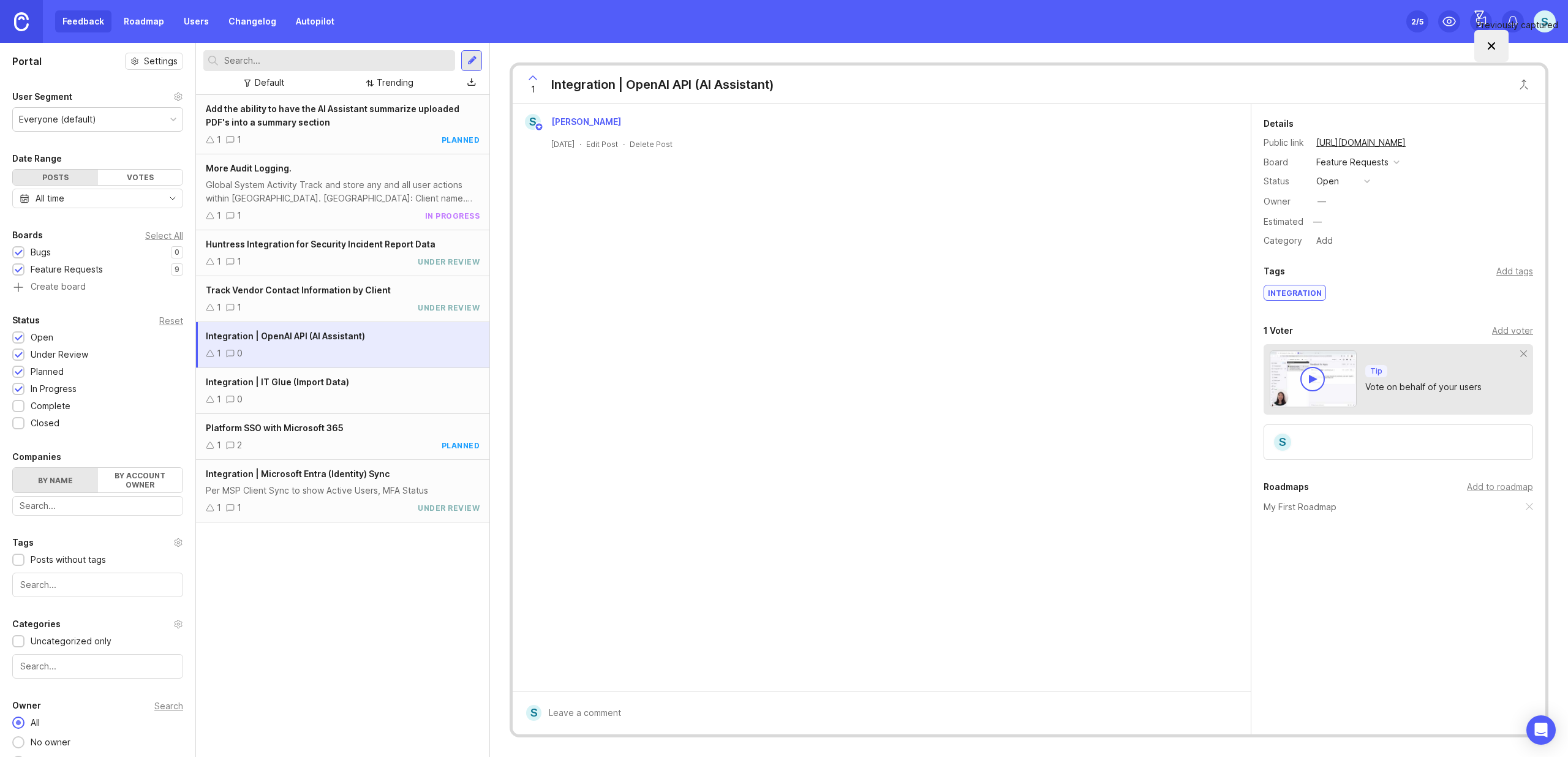
click at [1347, 190] on div "Details Public link [URL][DOMAIN_NAME] Board Feature Requests Status open Owner…" at bounding box center [1398, 182] width 294 height 132
click at [1344, 182] on button "open" at bounding box center [1343, 181] width 62 height 16
click at [1350, 226] on div "under review" at bounding box center [1349, 225] width 62 height 10
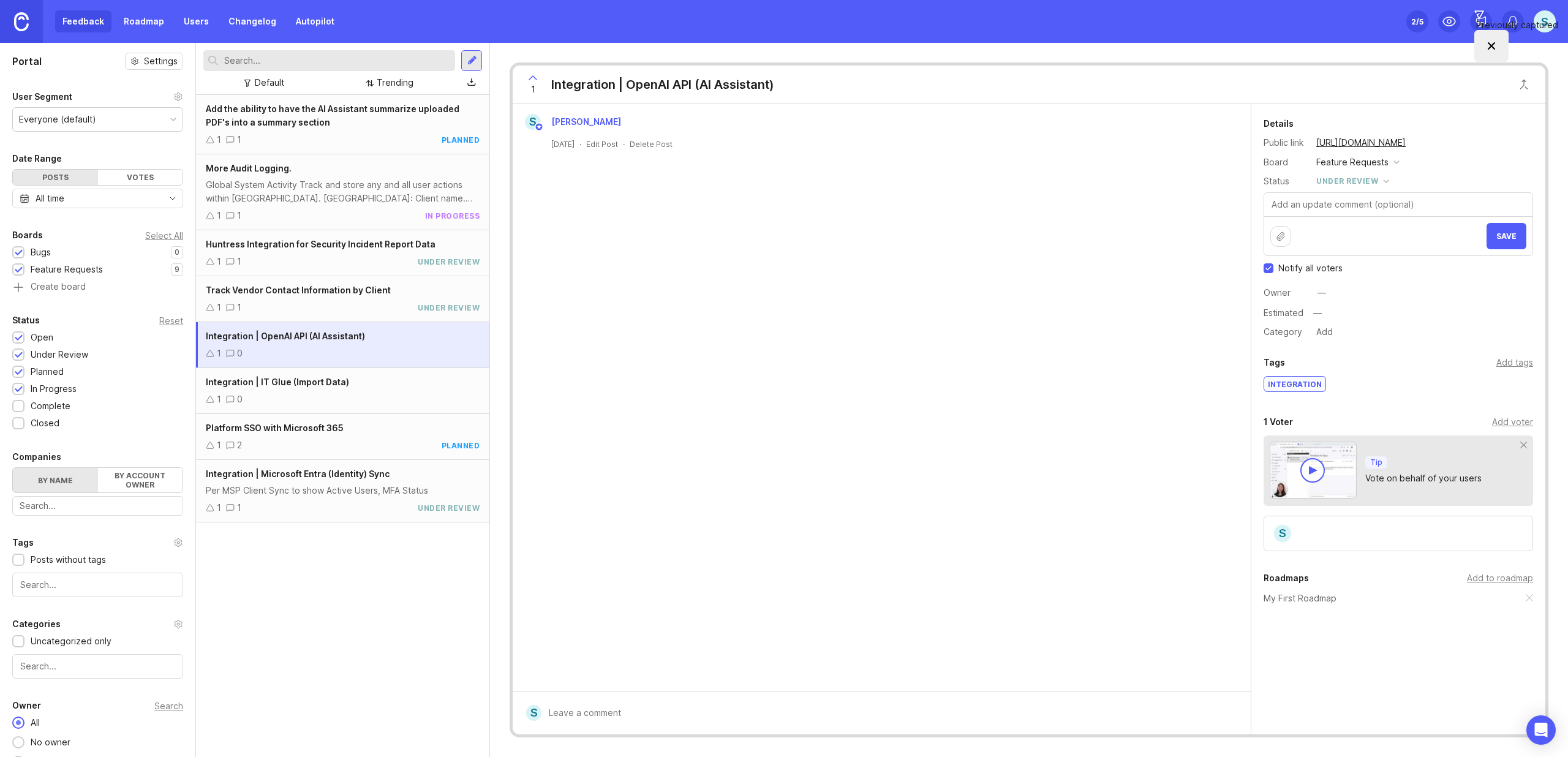
click at [1517, 236] on button "Save" at bounding box center [1506, 236] width 40 height 27
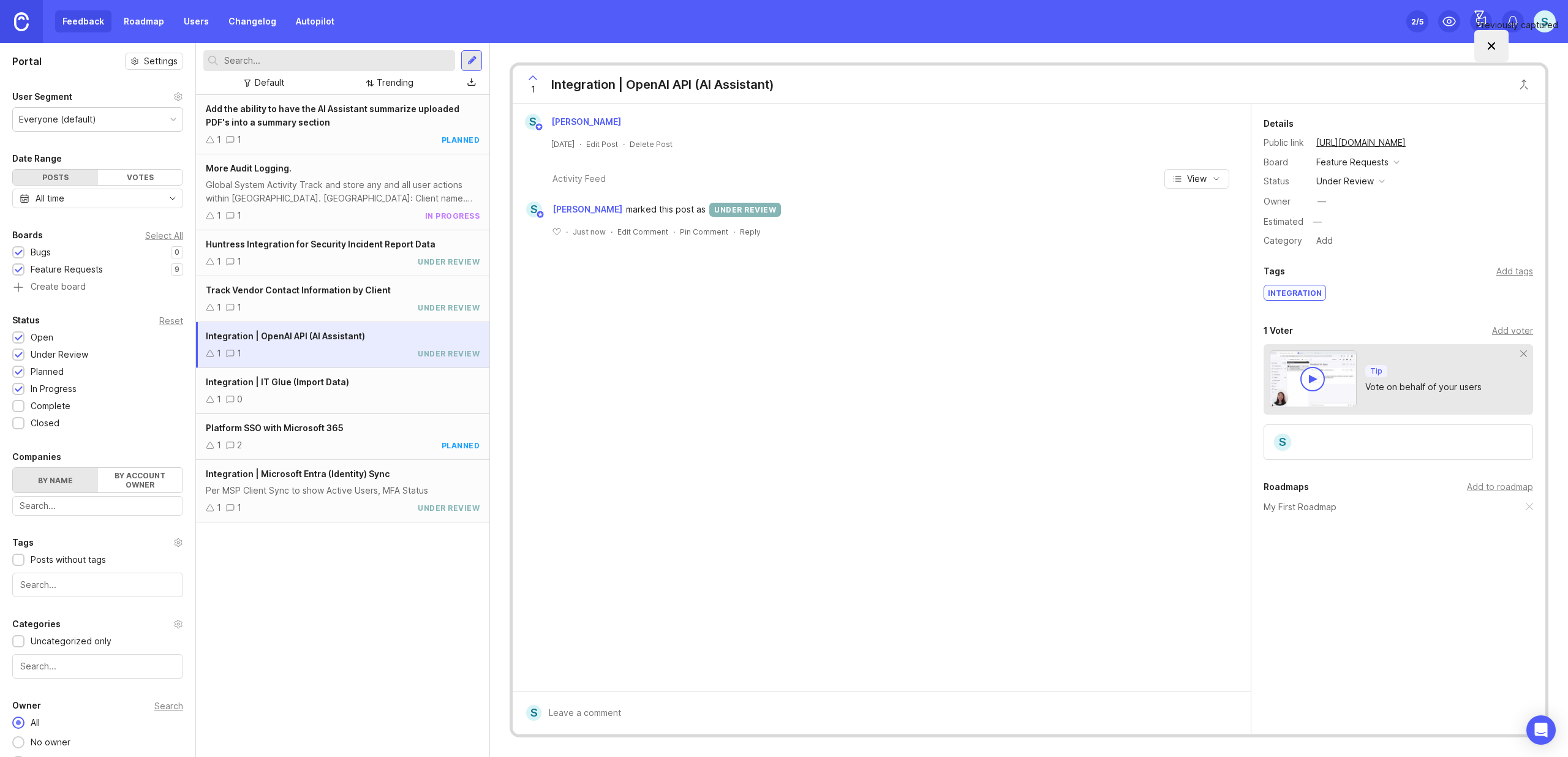
click at [332, 382] on span "Integration | IT Glue (Import Data)" at bounding box center [278, 382] width 144 height 10
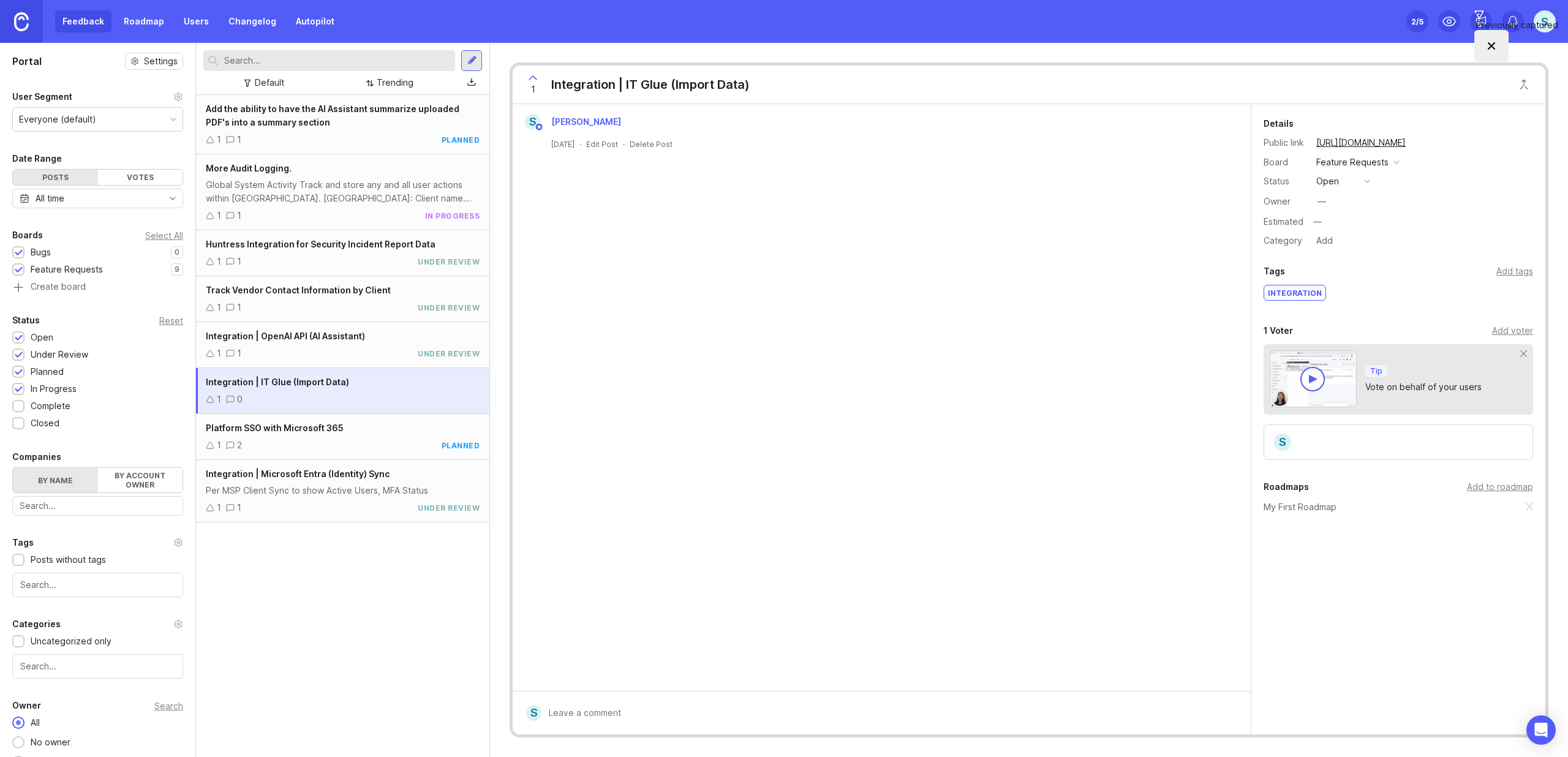
click at [1324, 179] on div "open" at bounding box center [1327, 181] width 23 height 14
click at [354, 393] on div "1 0" at bounding box center [343, 399] width 274 height 14
click at [479, 59] on div at bounding box center [471, 60] width 21 height 21
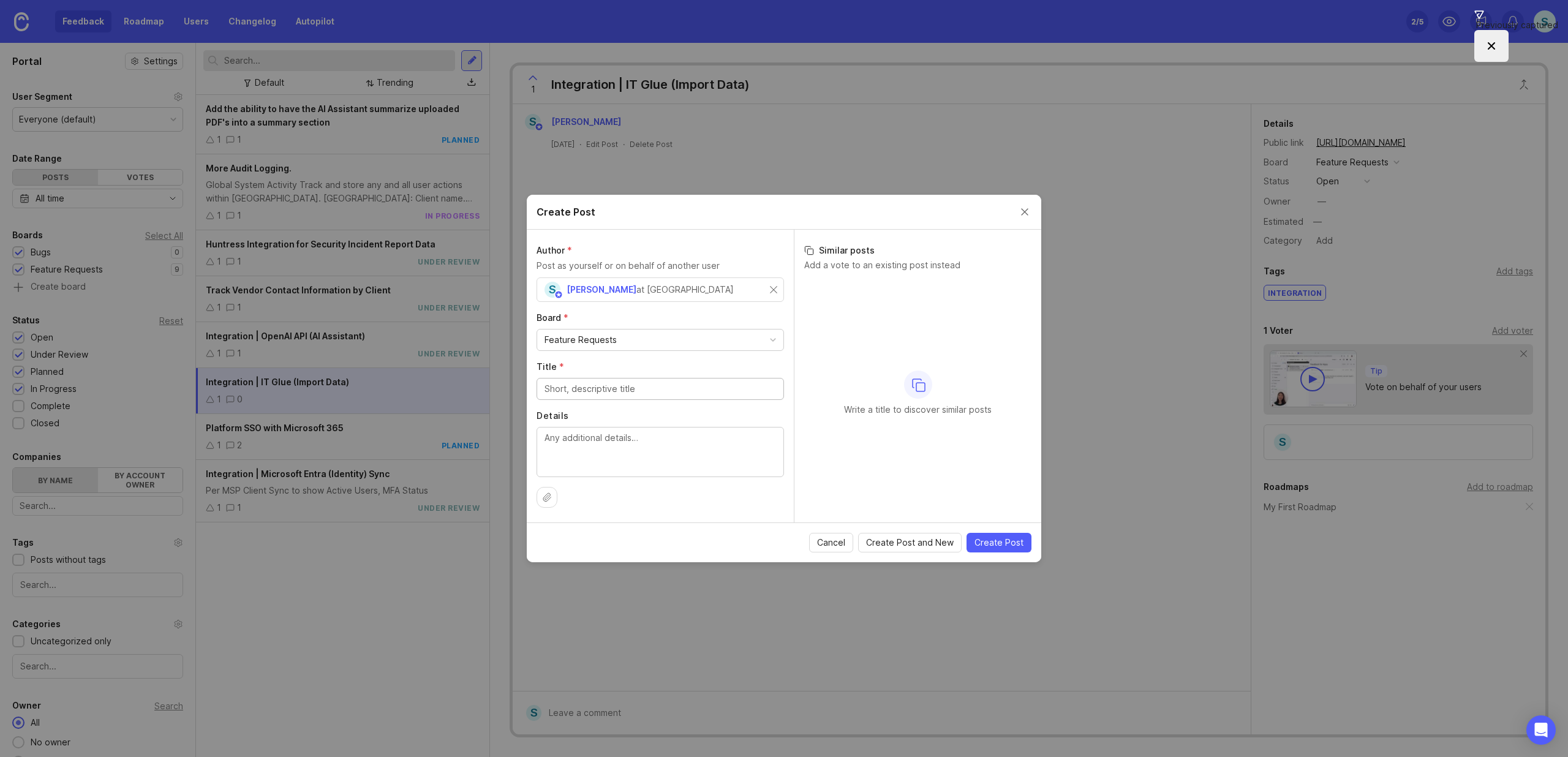
click at [635, 338] on div "Feature Requests" at bounding box center [660, 340] width 246 height 21
click at [607, 392] on input "Title *" at bounding box center [660, 389] width 232 height 14
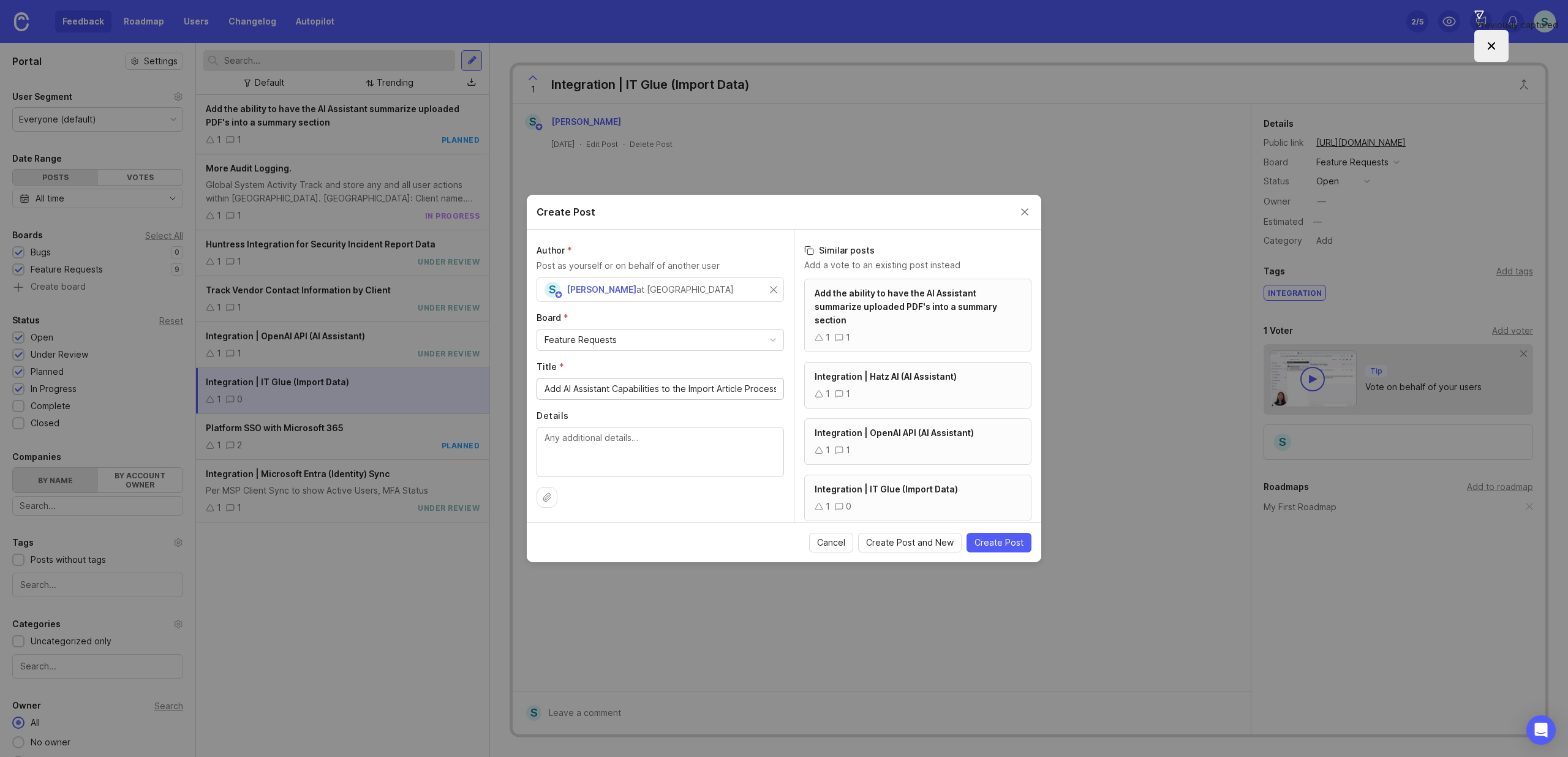
scroll to position [0, 3]
type input "Add AI Assistant Capabilities to the Import Article Process"
click at [992, 544] on span "Create Post" at bounding box center [999, 543] width 49 height 12
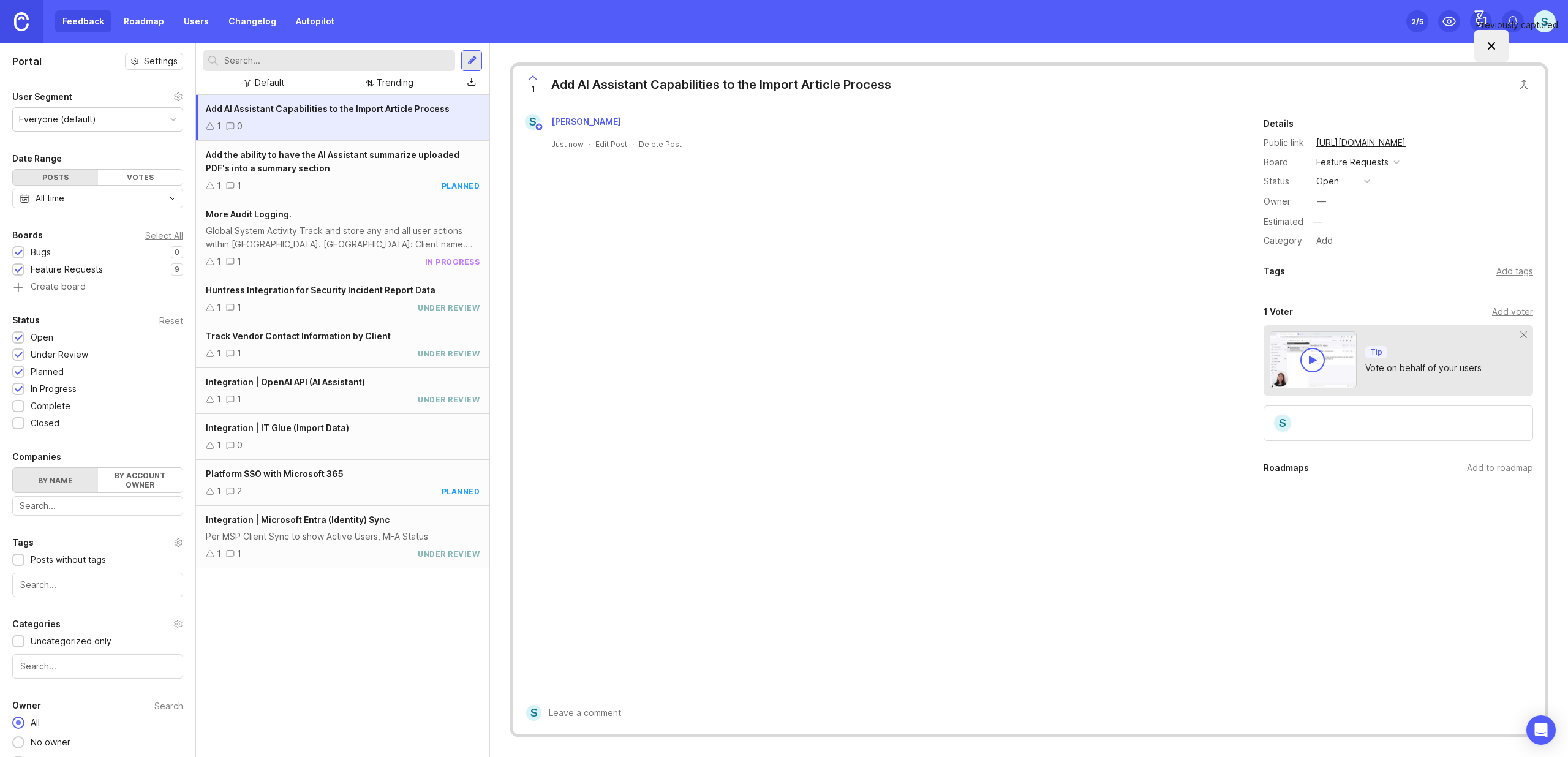
click at [331, 116] on div "Add AI Assistant Capabilities to the Import Article Process 1 0" at bounding box center [343, 118] width 293 height 46
click at [1329, 183] on div "open" at bounding box center [1327, 181] width 23 height 14
click at [1347, 267] on div "in progress" at bounding box center [1346, 271] width 55 height 10
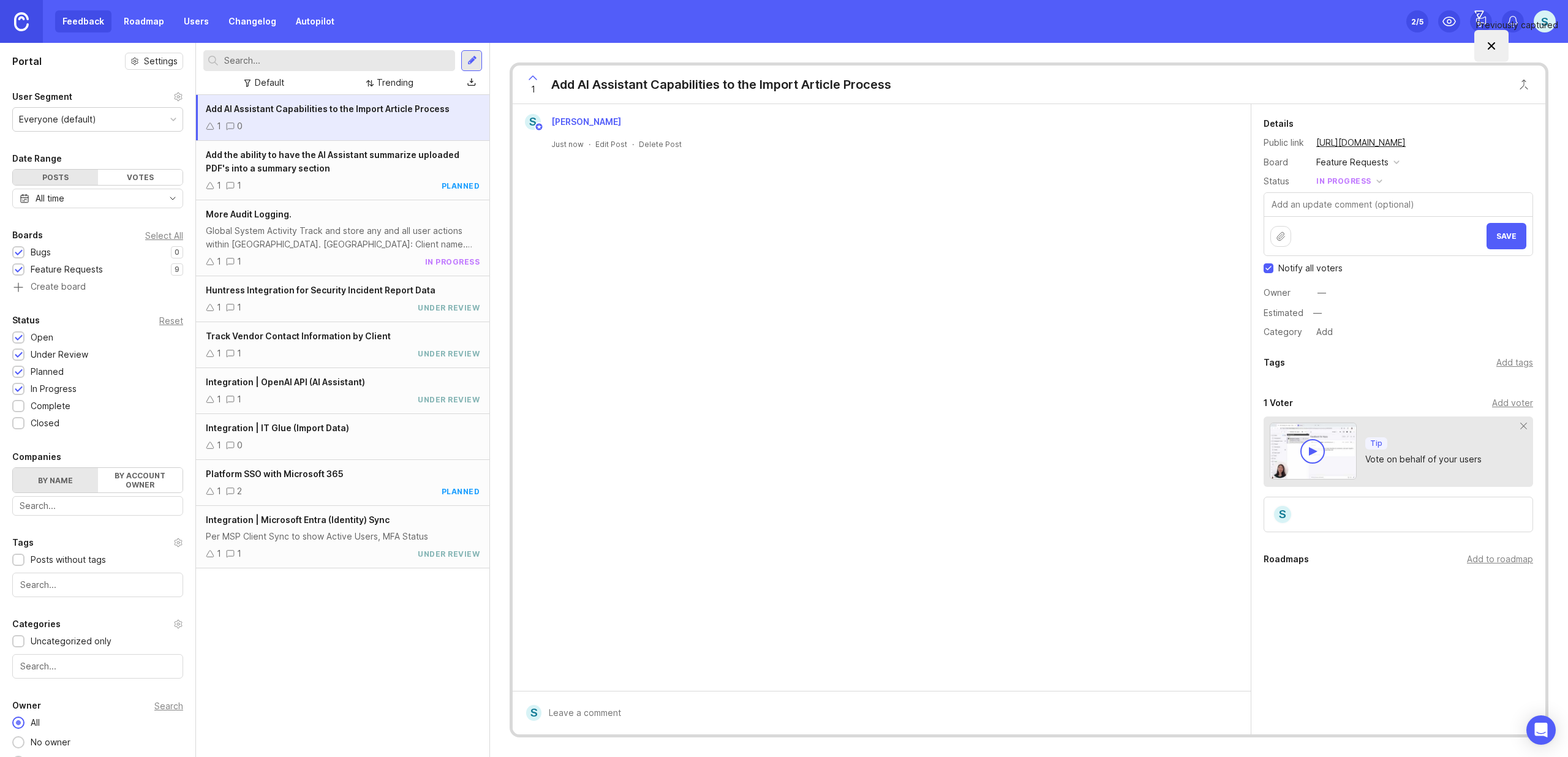
click at [1494, 238] on button "Save" at bounding box center [1506, 236] width 40 height 27
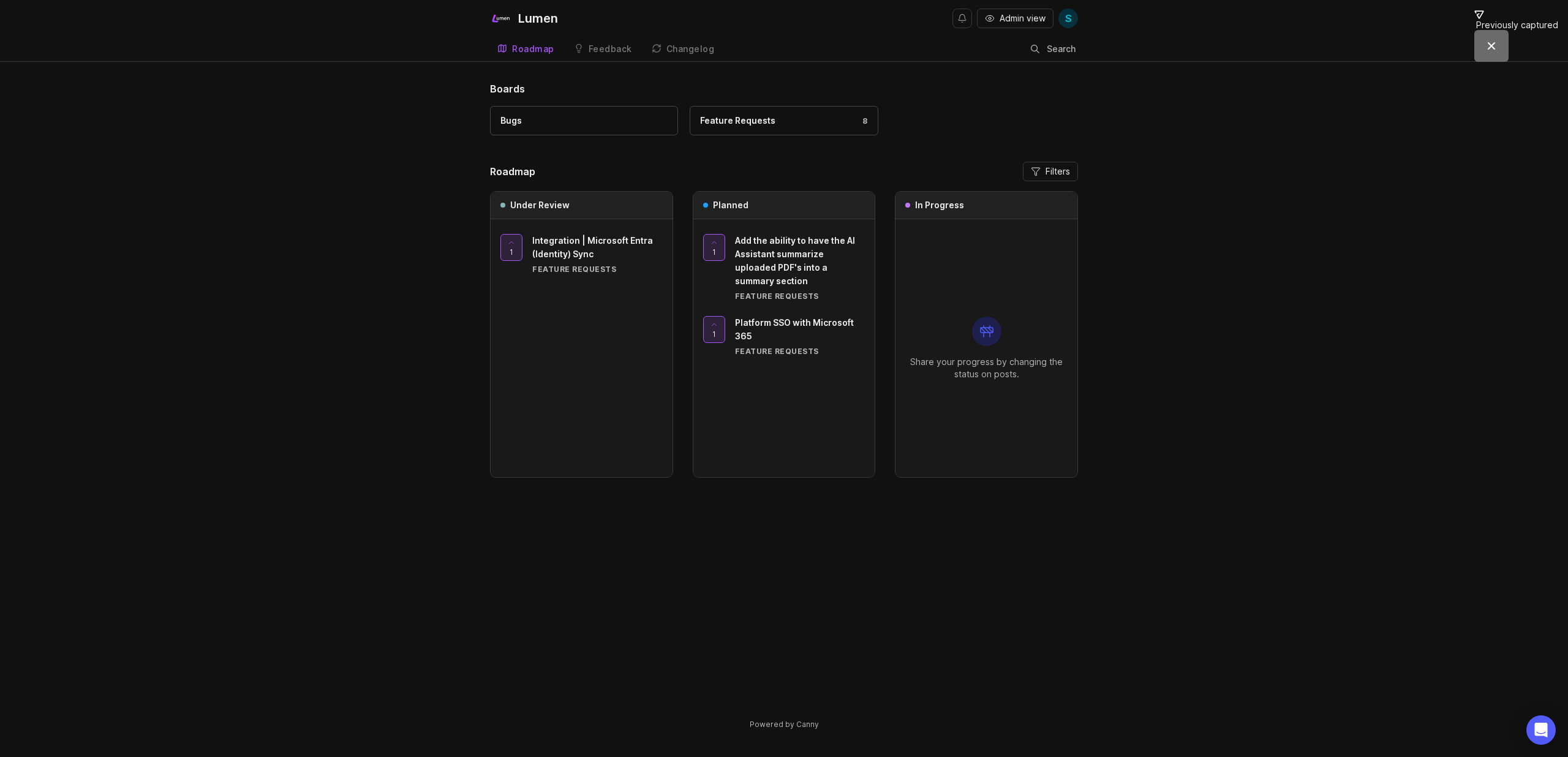
click at [324, 265] on div "Boards Bugs Feature Requests 8 Roadmap Filters Under Review 1 Integration | Mic…" at bounding box center [784, 416] width 1568 height 669
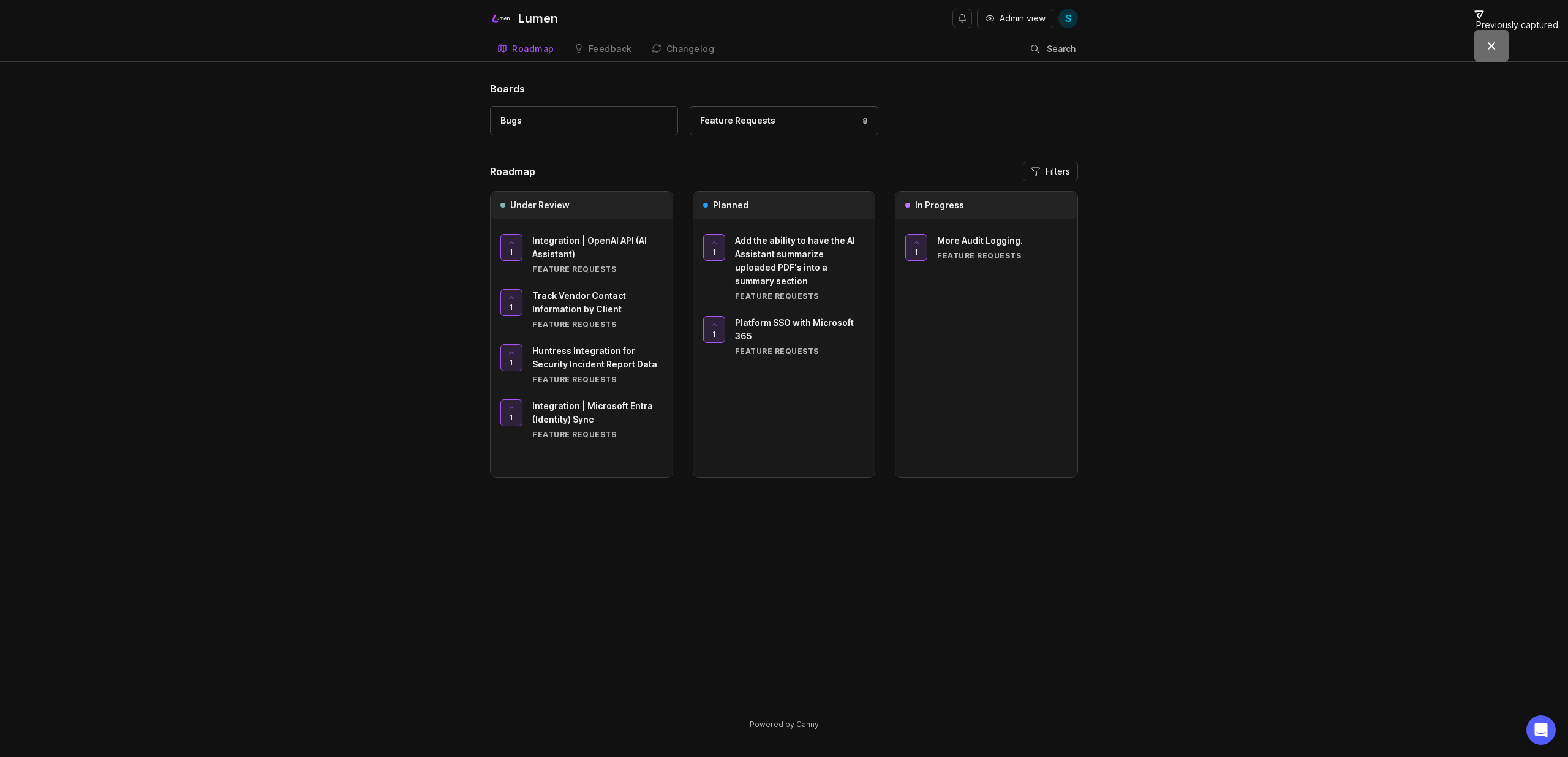
click at [360, 142] on div "Boards Bugs Feature Requests 8 Roadmap Filters Under Review 1 Integration | Ope…" at bounding box center [784, 416] width 1568 height 669
